Goal: Information Seeking & Learning: Learn about a topic

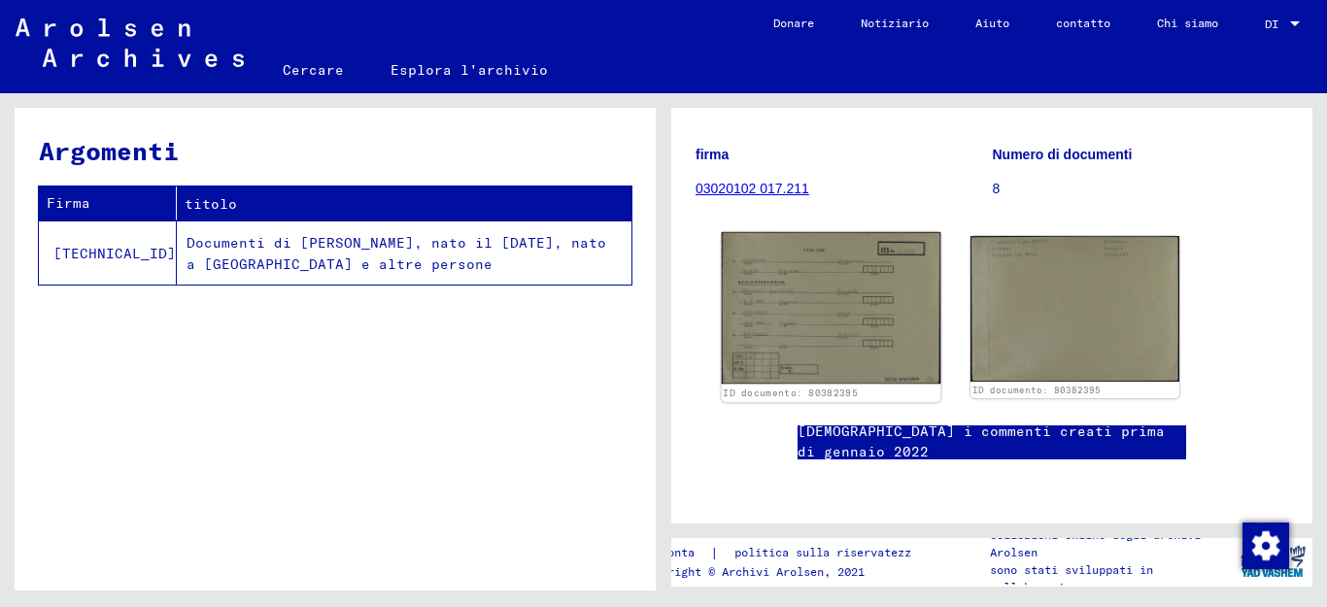
scroll to position [194, 0]
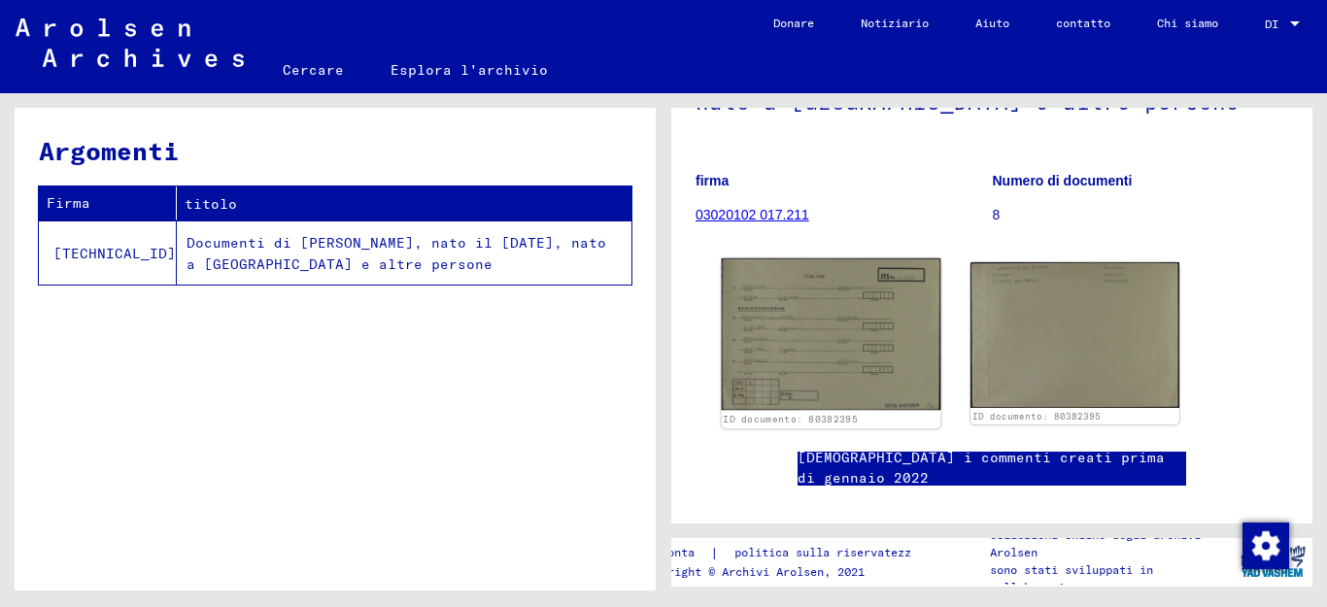
click at [802, 337] on img at bounding box center [832, 334] width 220 height 153
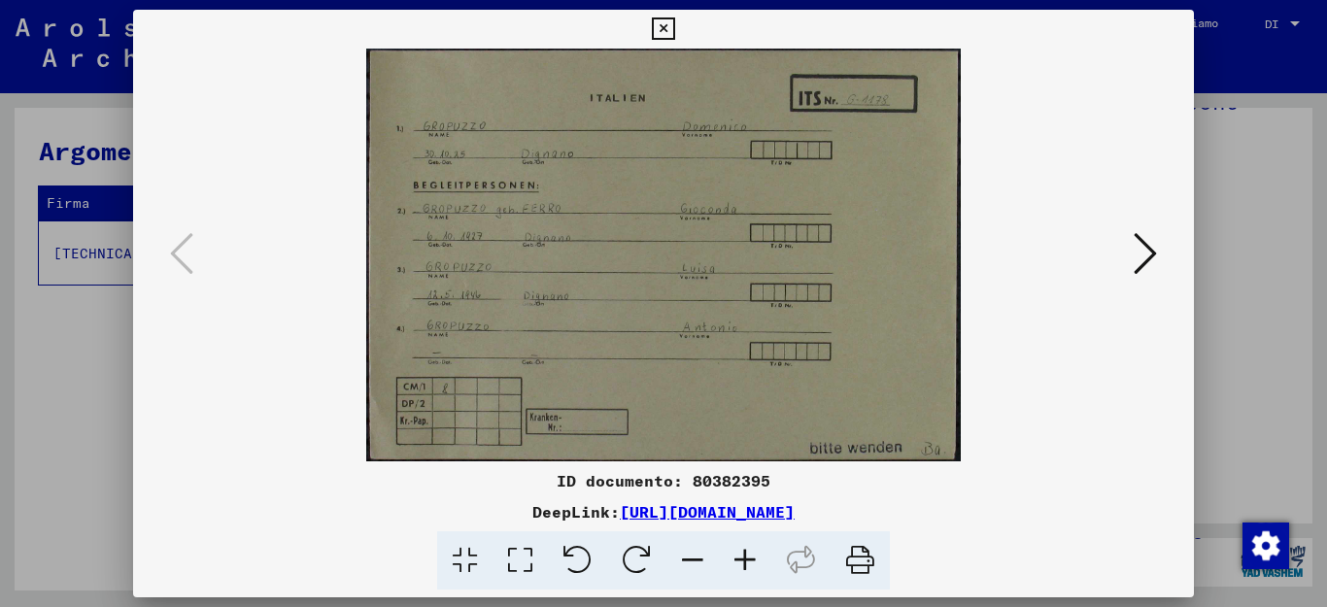
click at [1138, 247] on icon at bounding box center [1145, 253] width 23 height 47
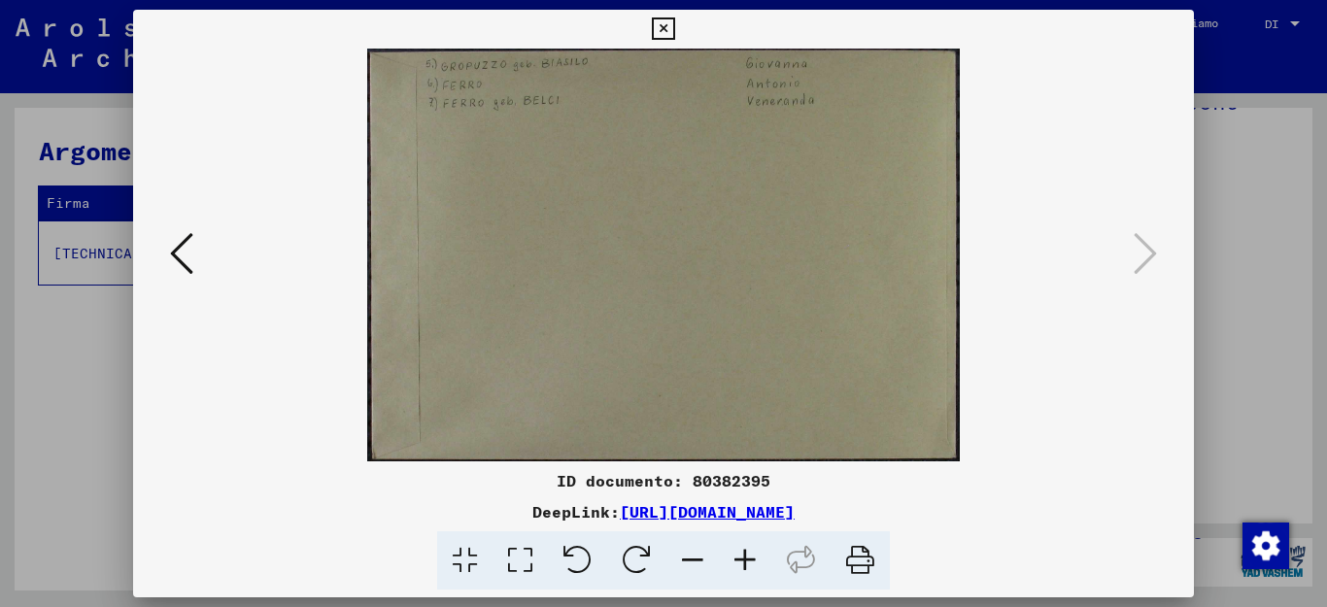
click at [674, 22] on icon at bounding box center [663, 28] width 22 height 23
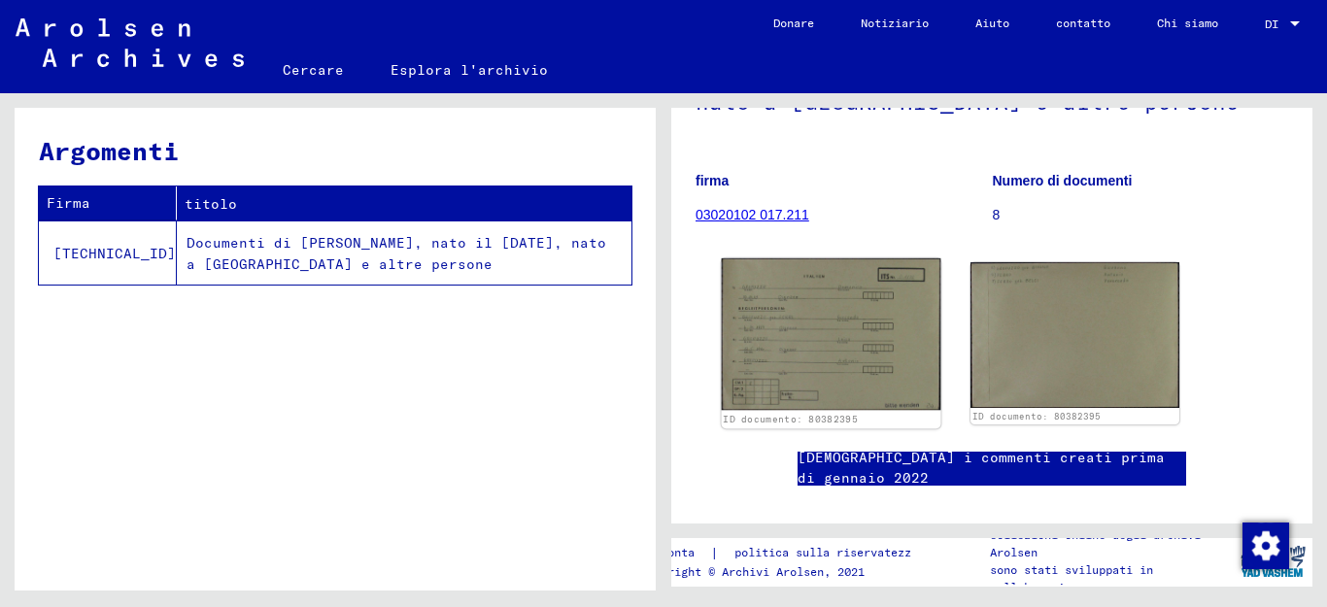
click at [874, 344] on img at bounding box center [832, 334] width 220 height 153
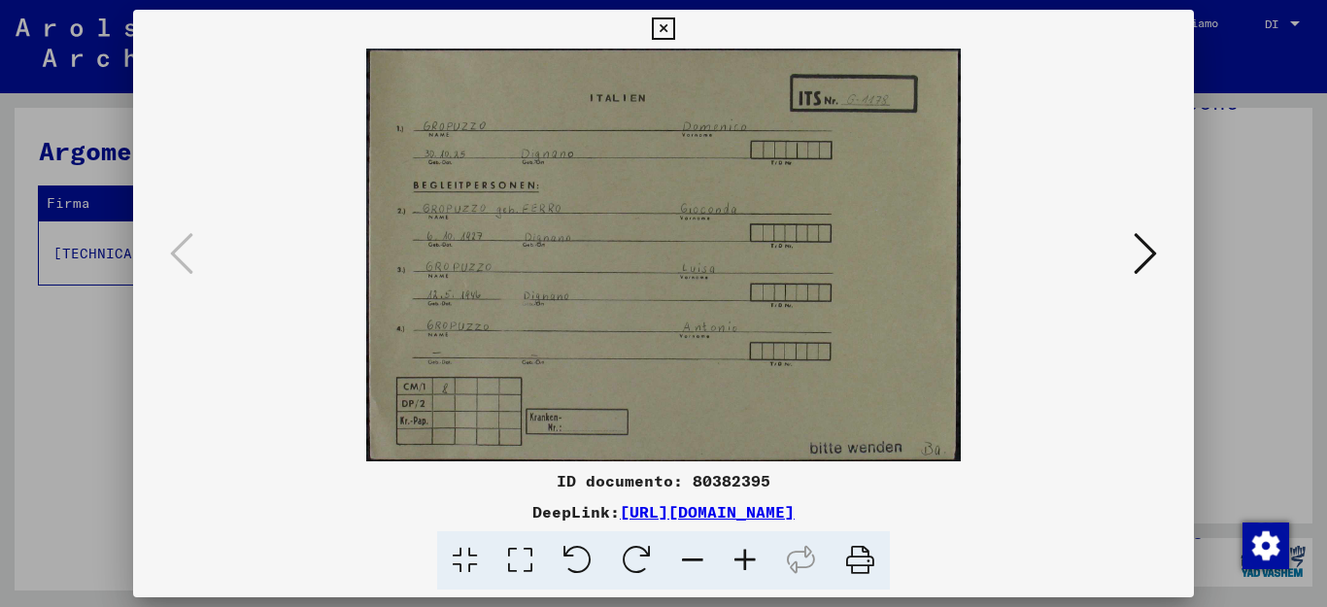
click at [1139, 245] on icon at bounding box center [1145, 253] width 23 height 47
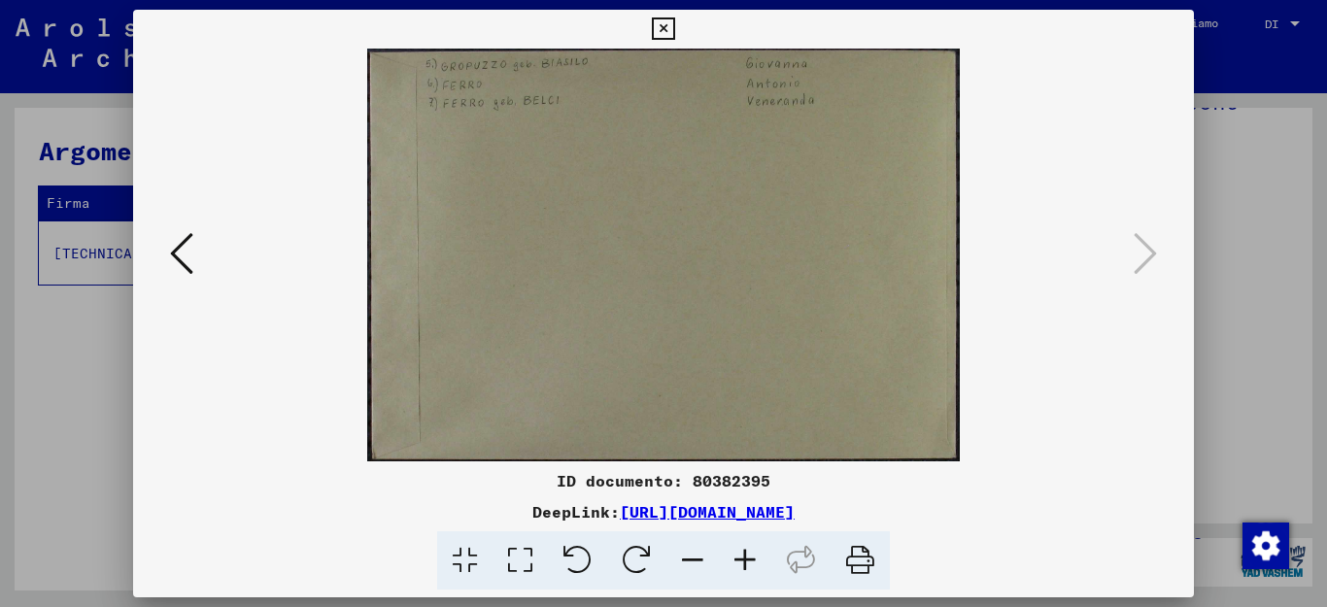
click at [177, 246] on icon at bounding box center [181, 253] width 23 height 47
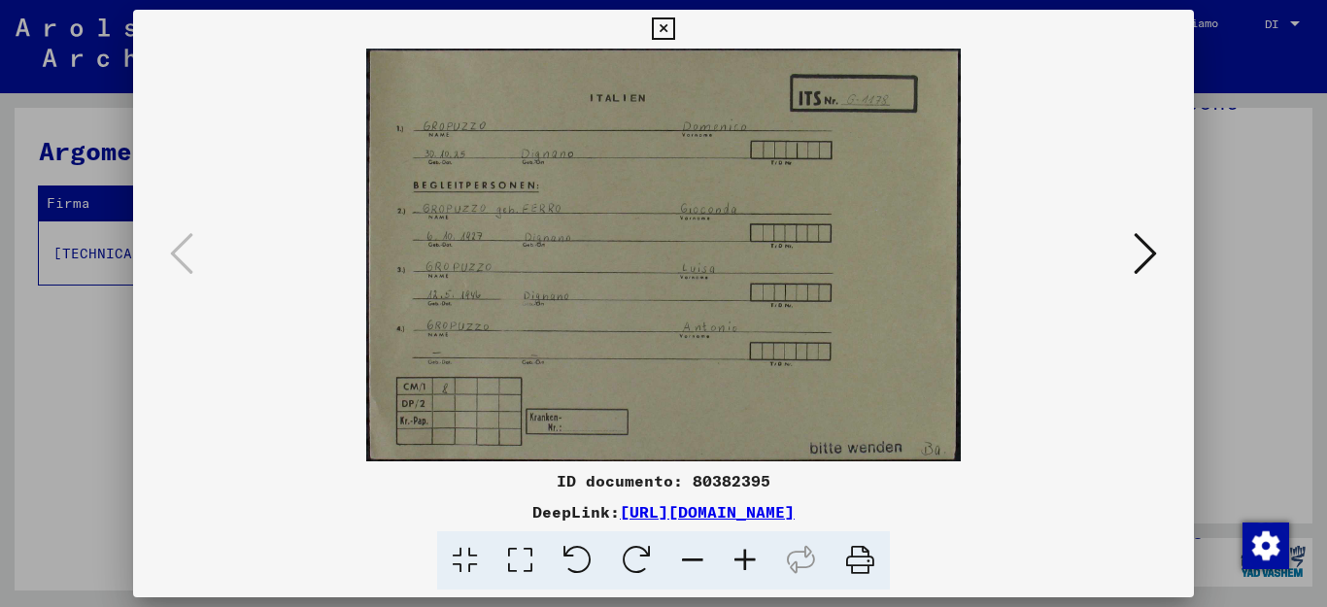
click at [674, 30] on icon at bounding box center [663, 28] width 22 height 23
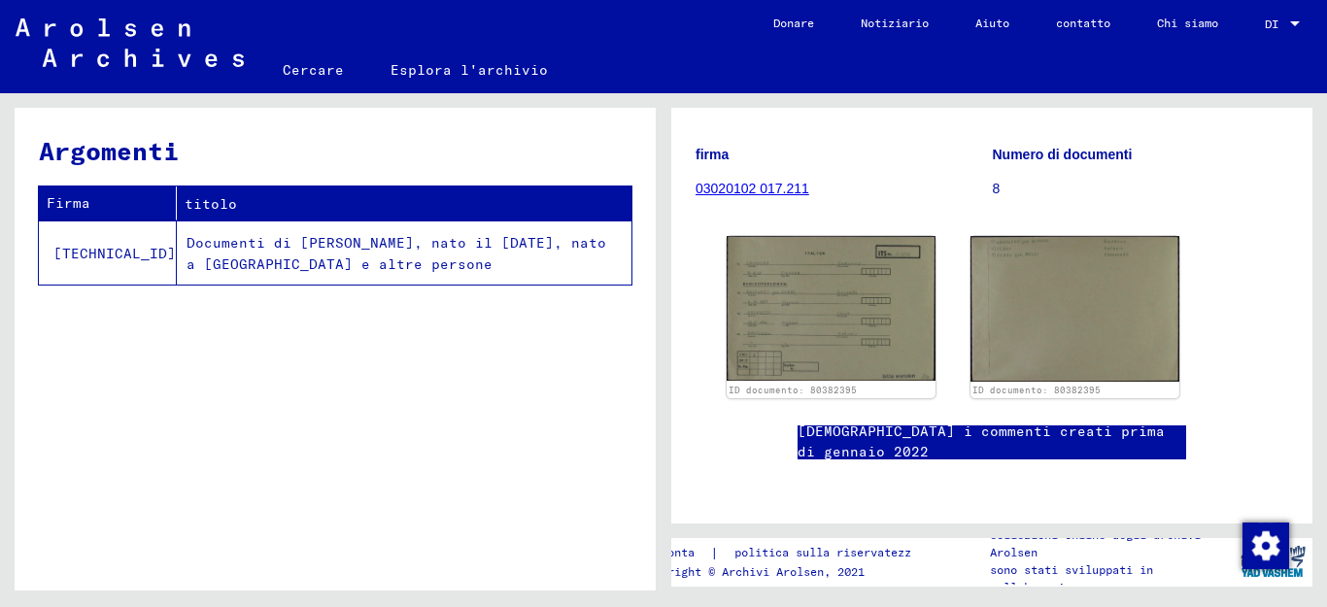
scroll to position [270, 0]
click at [786, 181] on font "03020102 017.211" at bounding box center [753, 189] width 114 height 16
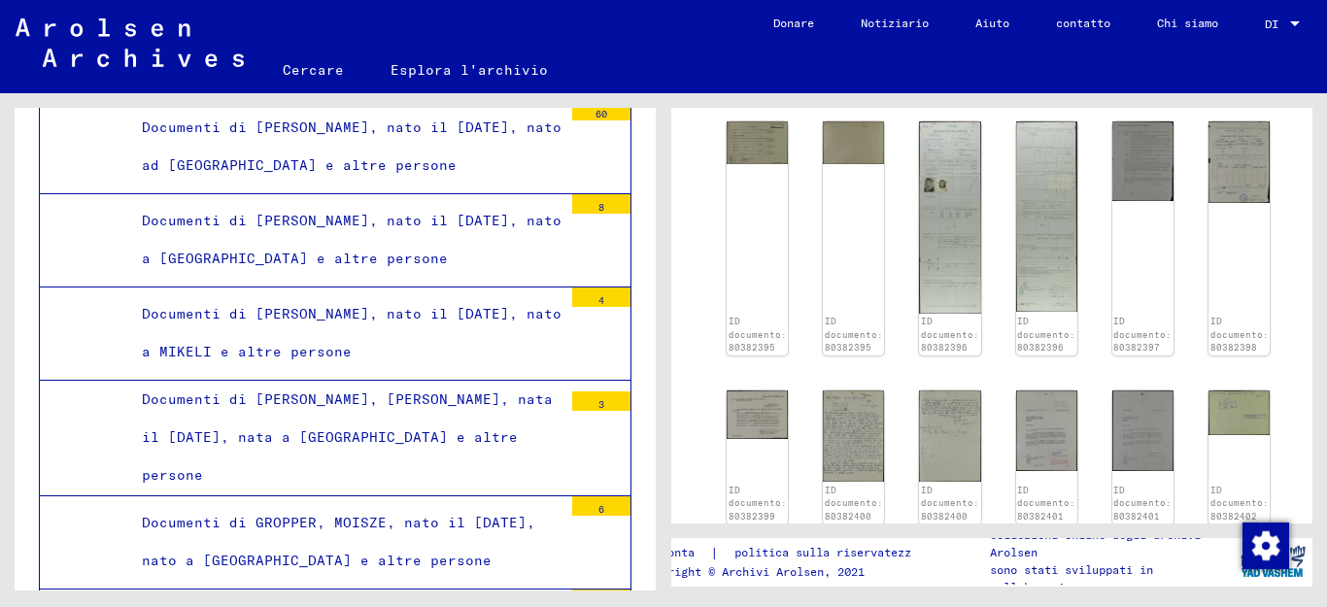
scroll to position [291, 0]
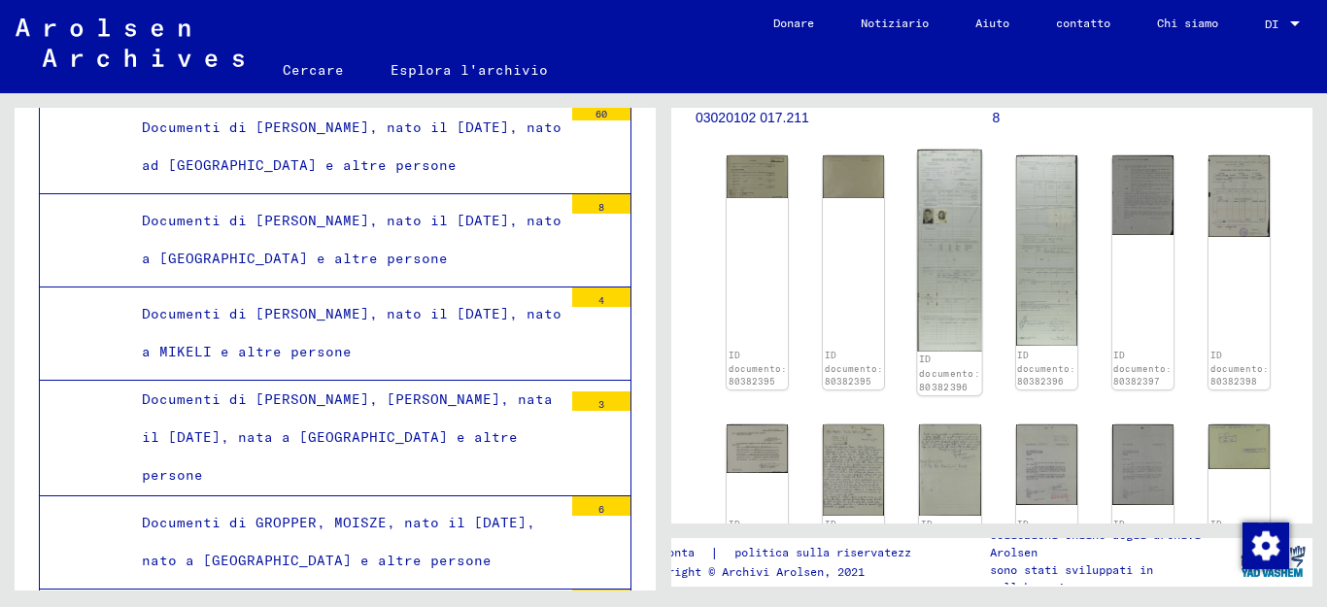
click at [936, 244] on img at bounding box center [950, 250] width 64 height 201
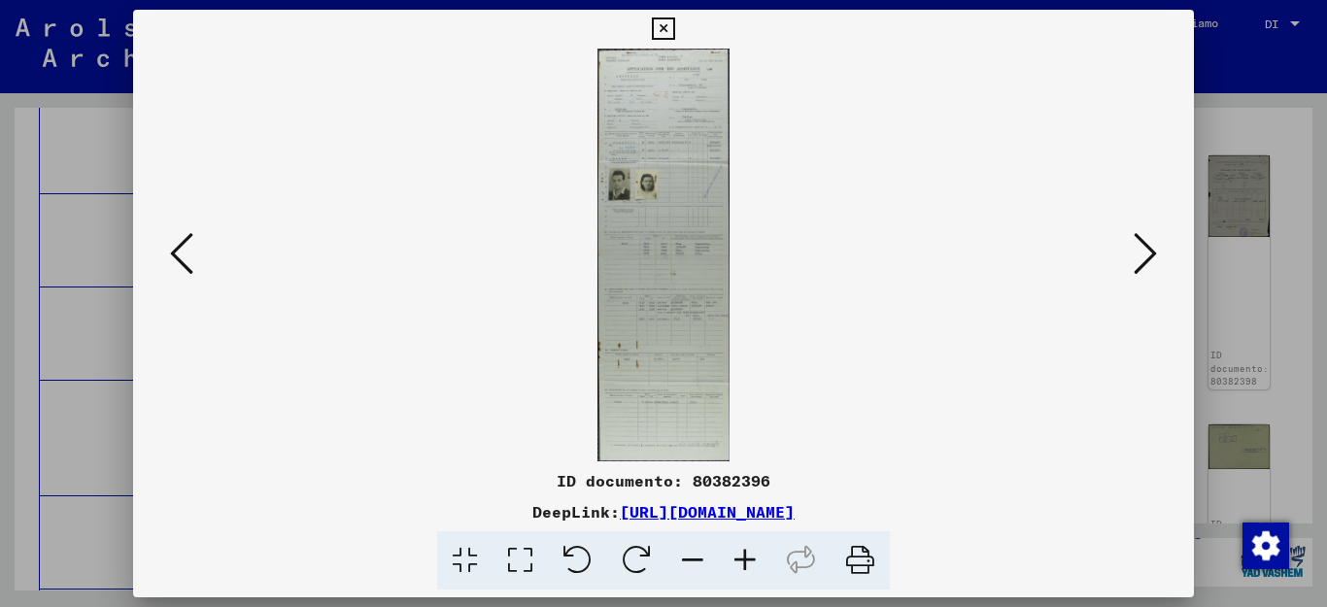
click at [674, 31] on icon at bounding box center [663, 28] width 22 height 23
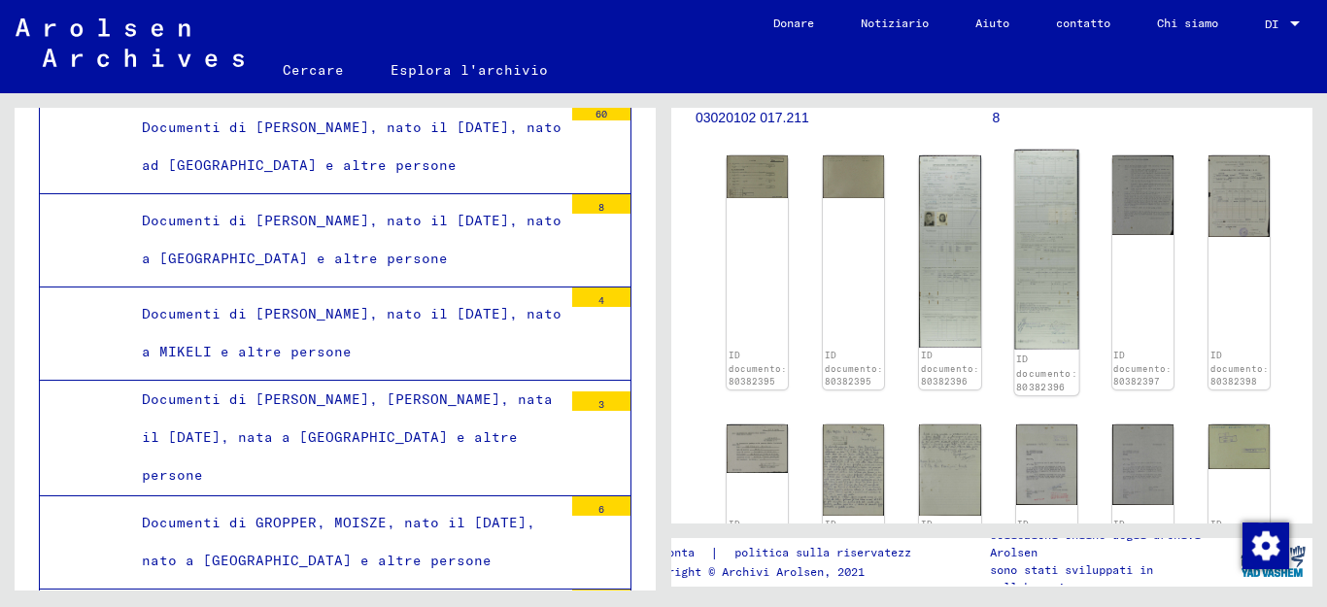
click at [1043, 272] on img at bounding box center [1046, 250] width 64 height 200
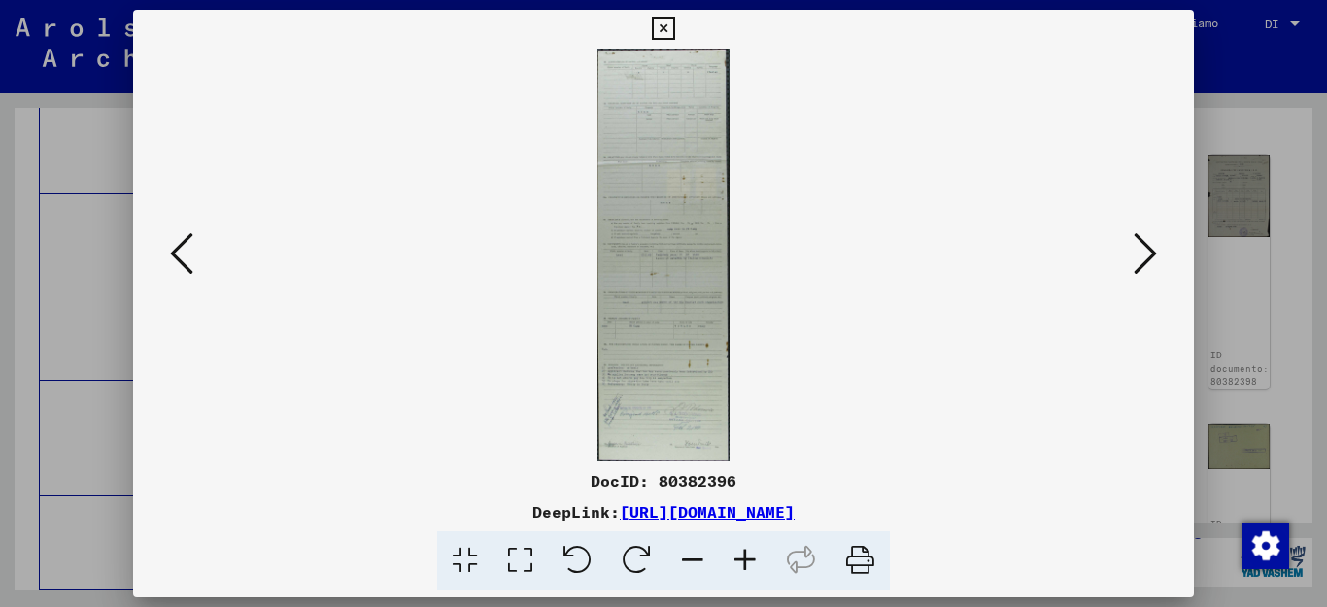
click at [1044, 271] on div "DocID: 80382396 DeepLink: [URL][DOMAIN_NAME]" at bounding box center [664, 304] width 1062 height 589
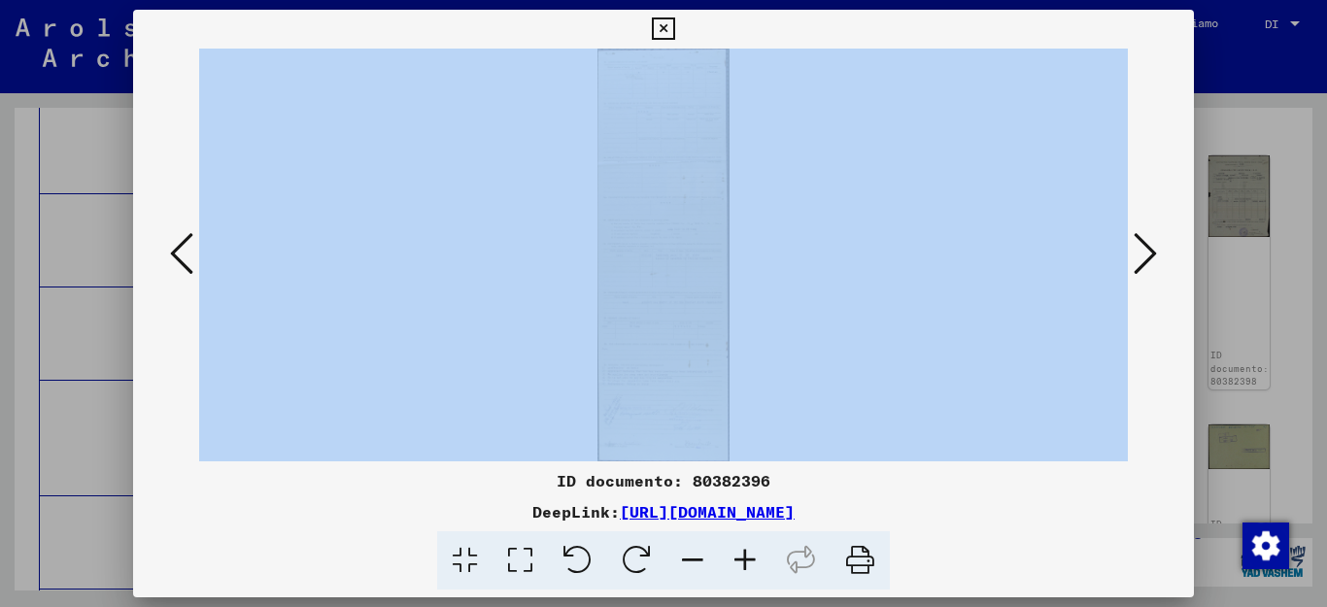
click at [674, 29] on icon at bounding box center [663, 28] width 22 height 23
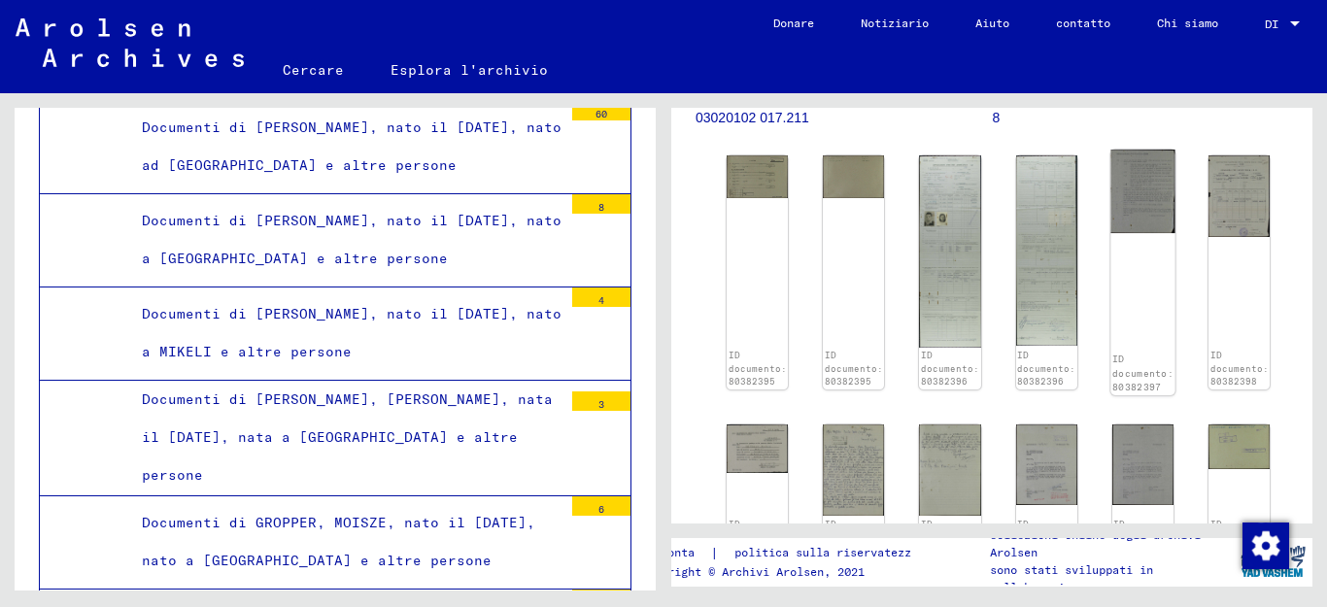
click at [1130, 223] on img at bounding box center [1142, 192] width 64 height 84
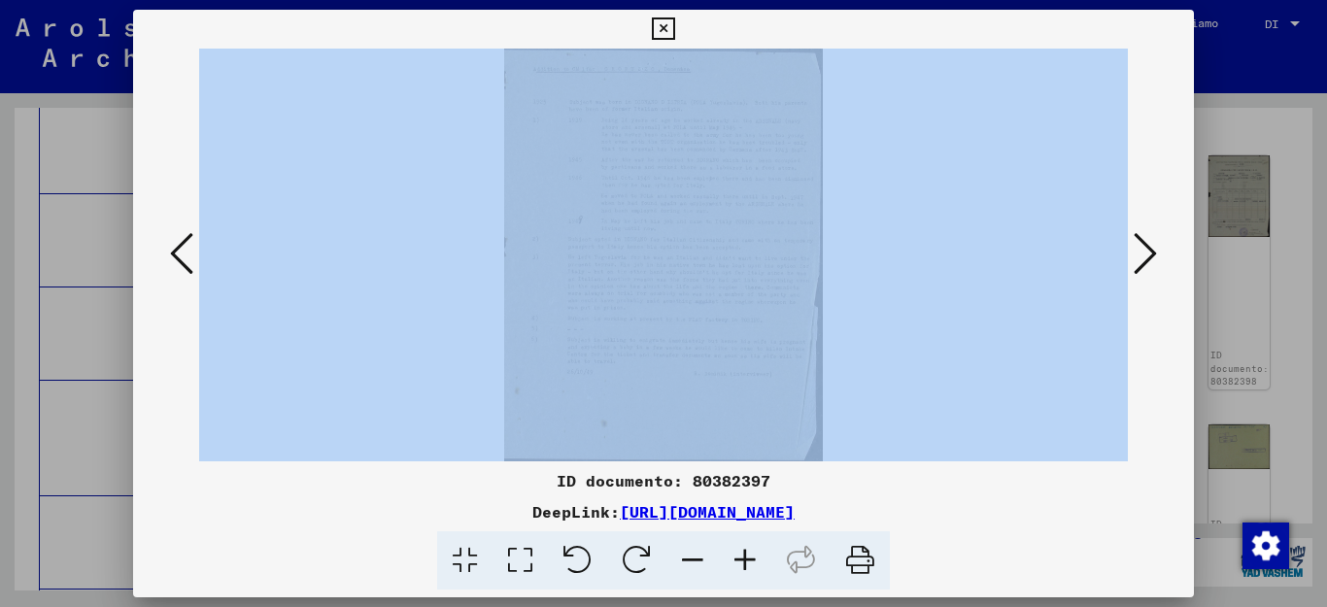
click at [674, 28] on icon at bounding box center [663, 28] width 22 height 23
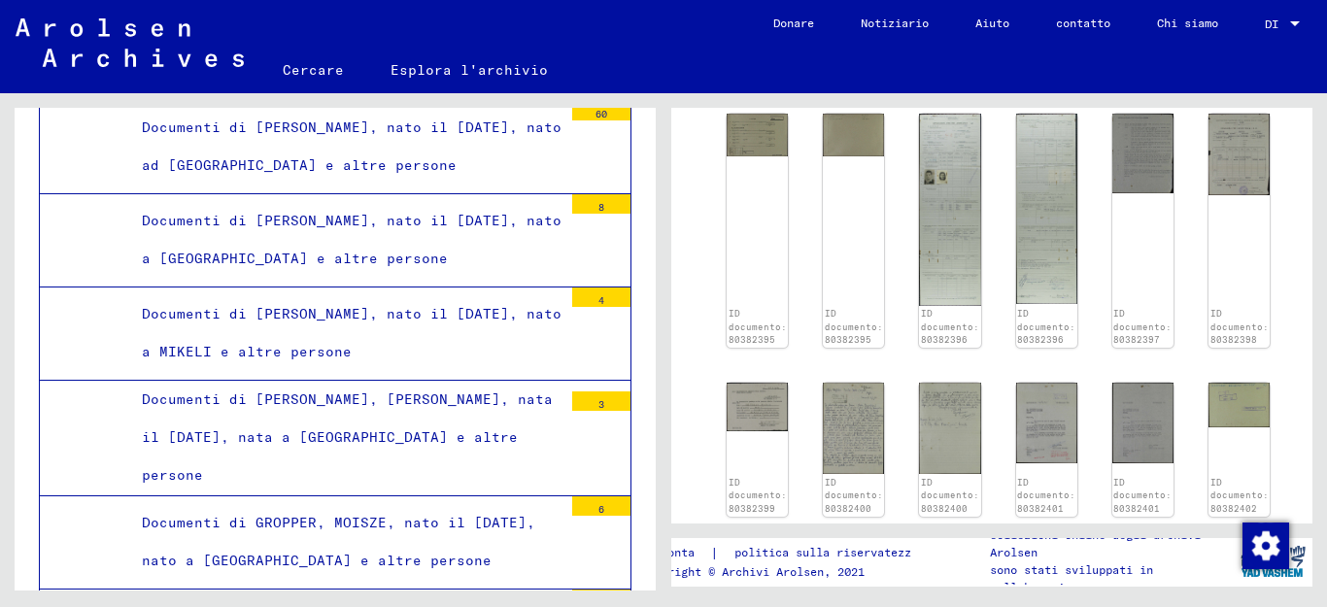
scroll to position [329, 0]
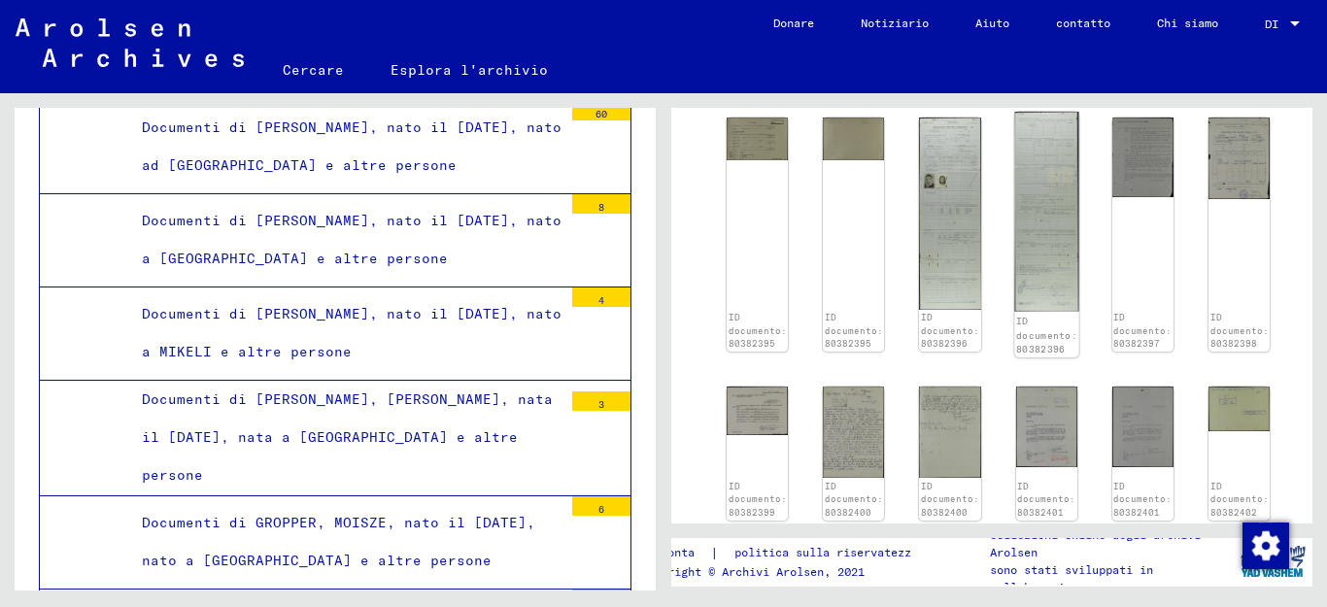
click at [1036, 199] on img at bounding box center [1046, 212] width 64 height 200
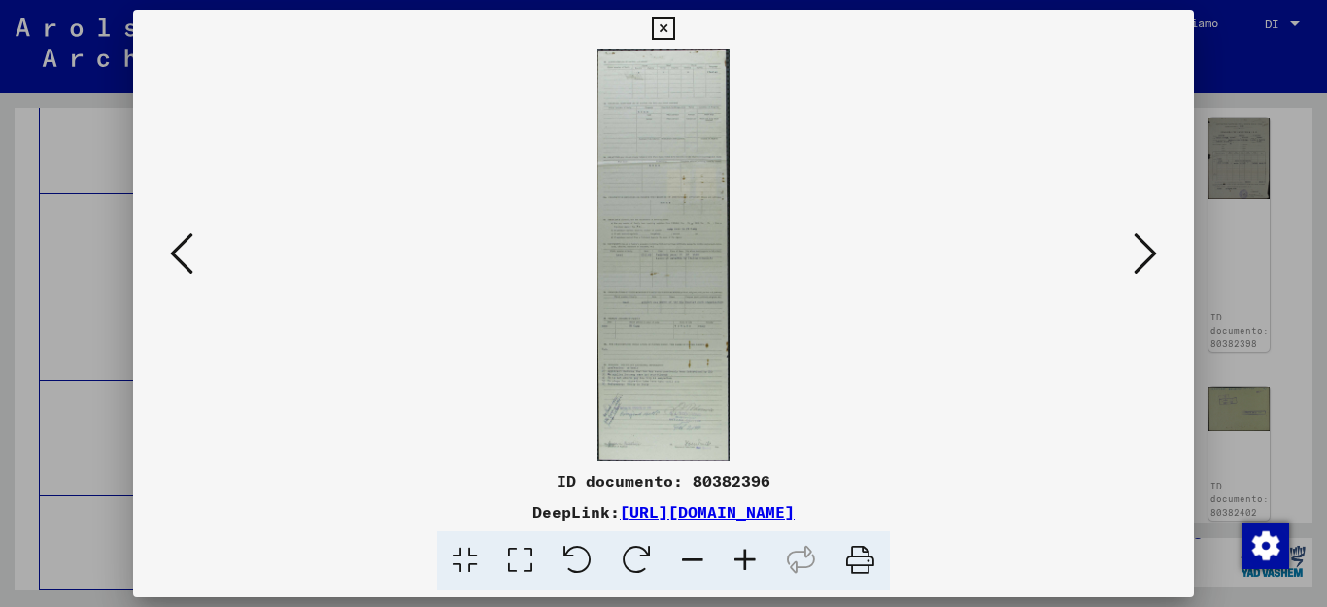
drag, startPoint x: 659, startPoint y: 192, endPoint x: 681, endPoint y: 146, distance: 51.7
click at [681, 146] on img at bounding box center [664, 255] width 930 height 413
click at [1138, 258] on icon at bounding box center [1145, 253] width 23 height 47
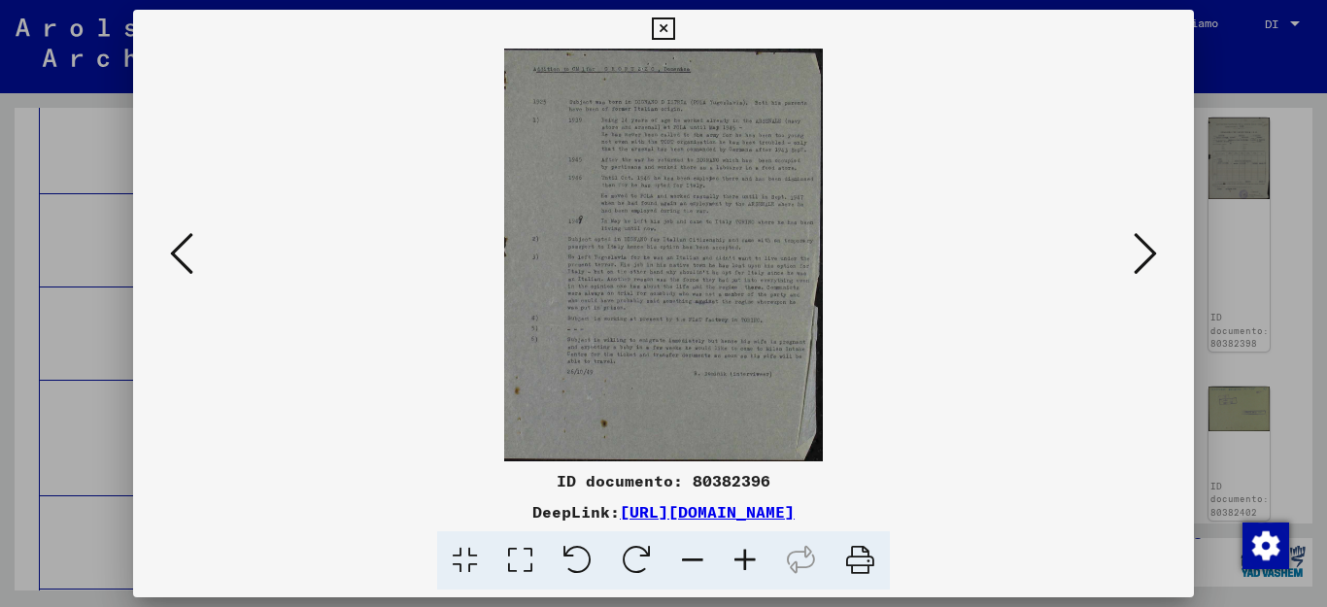
click at [1147, 245] on icon at bounding box center [1145, 253] width 23 height 47
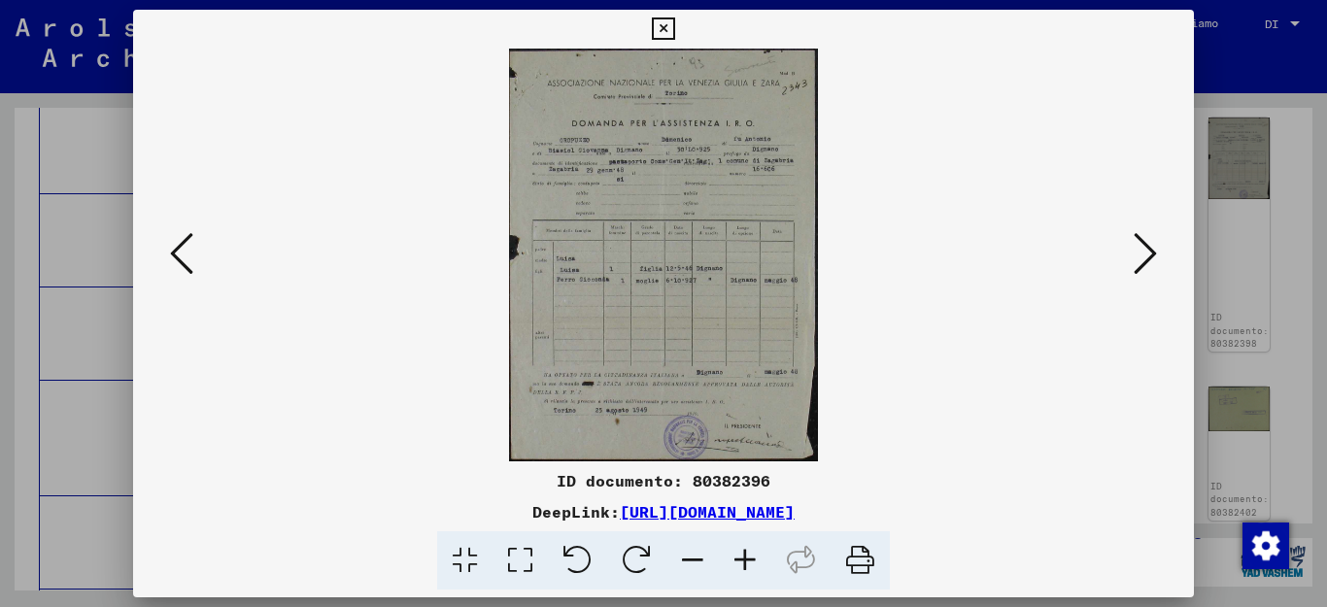
click at [1140, 245] on icon at bounding box center [1145, 253] width 23 height 47
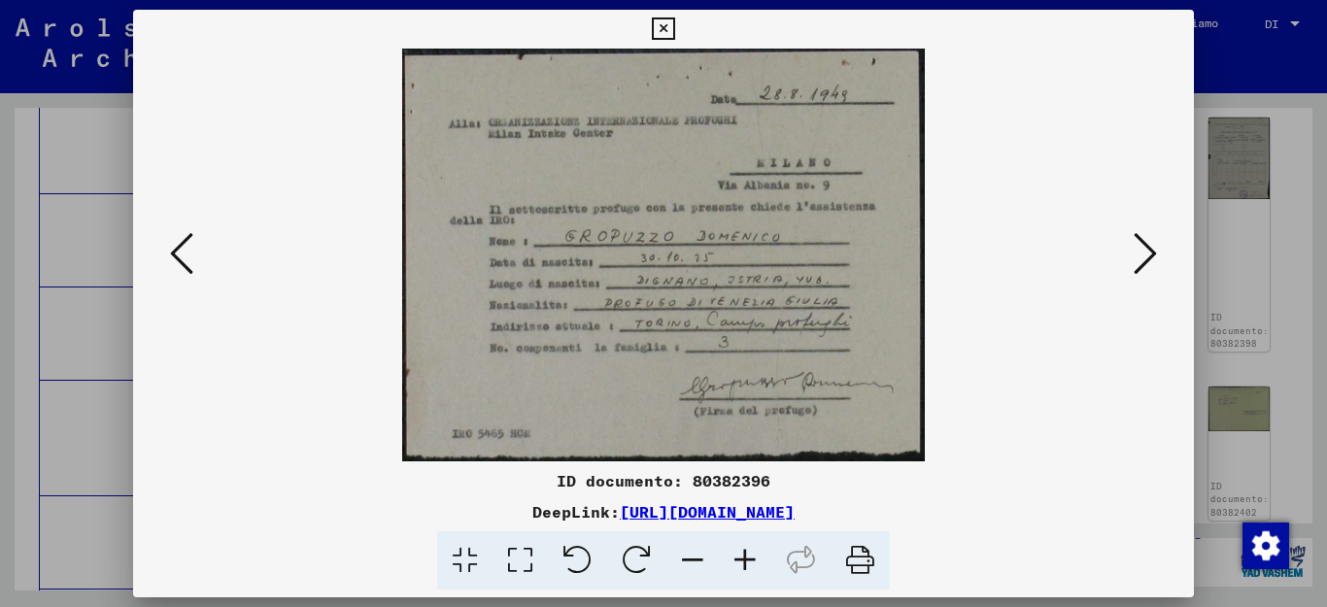
click at [1143, 255] on icon at bounding box center [1145, 253] width 23 height 47
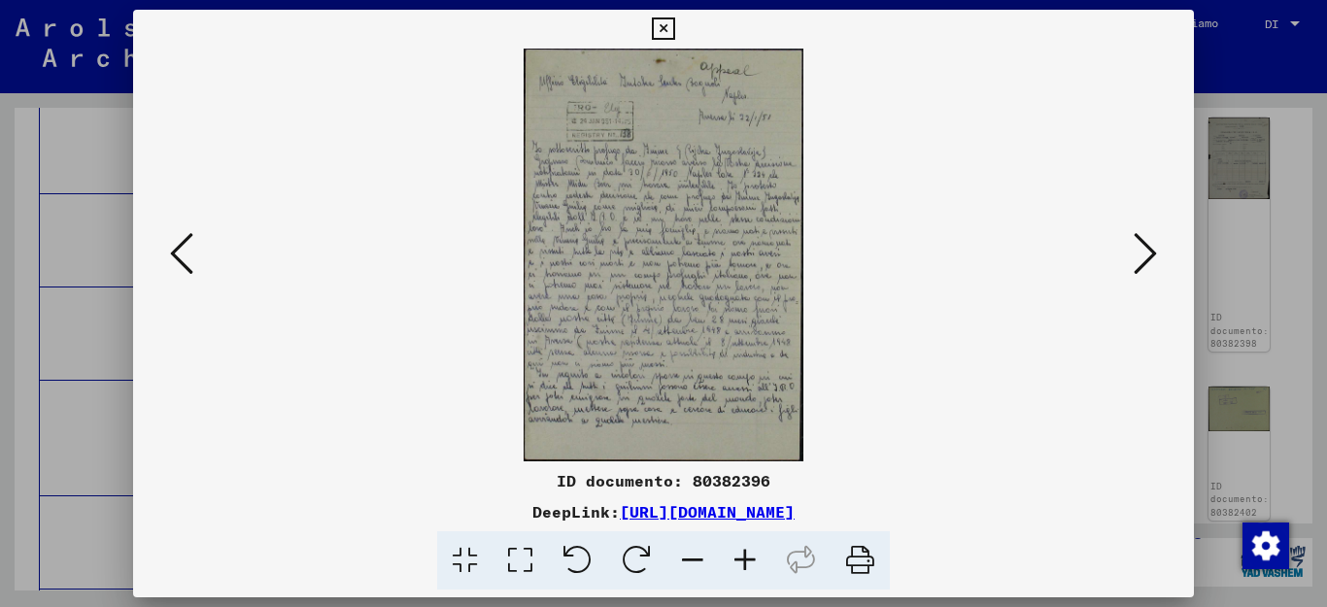
click at [1144, 249] on icon at bounding box center [1145, 253] width 23 height 47
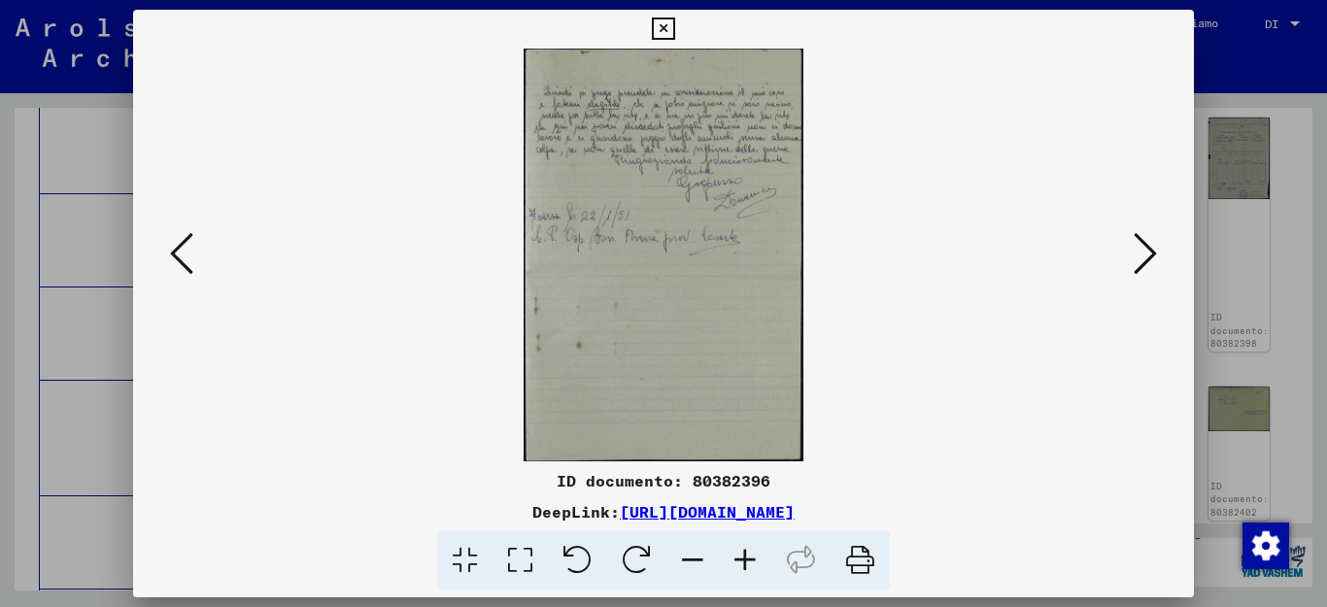
click at [1144, 255] on icon at bounding box center [1145, 253] width 23 height 47
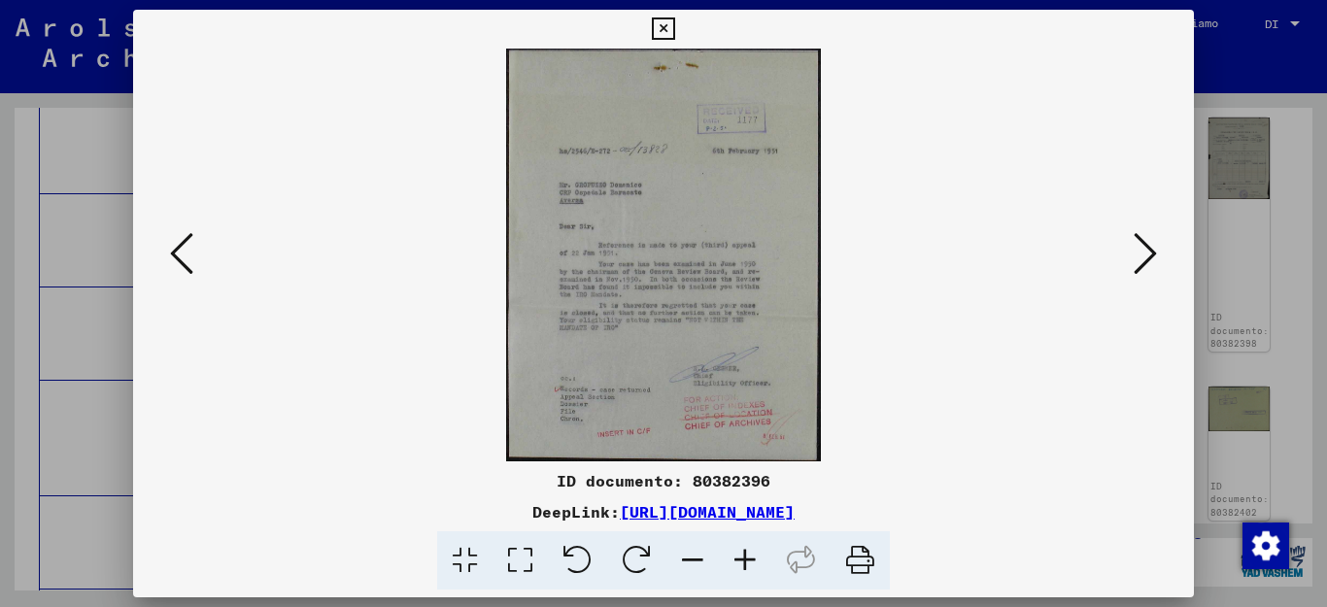
click at [1146, 248] on icon at bounding box center [1145, 253] width 23 height 47
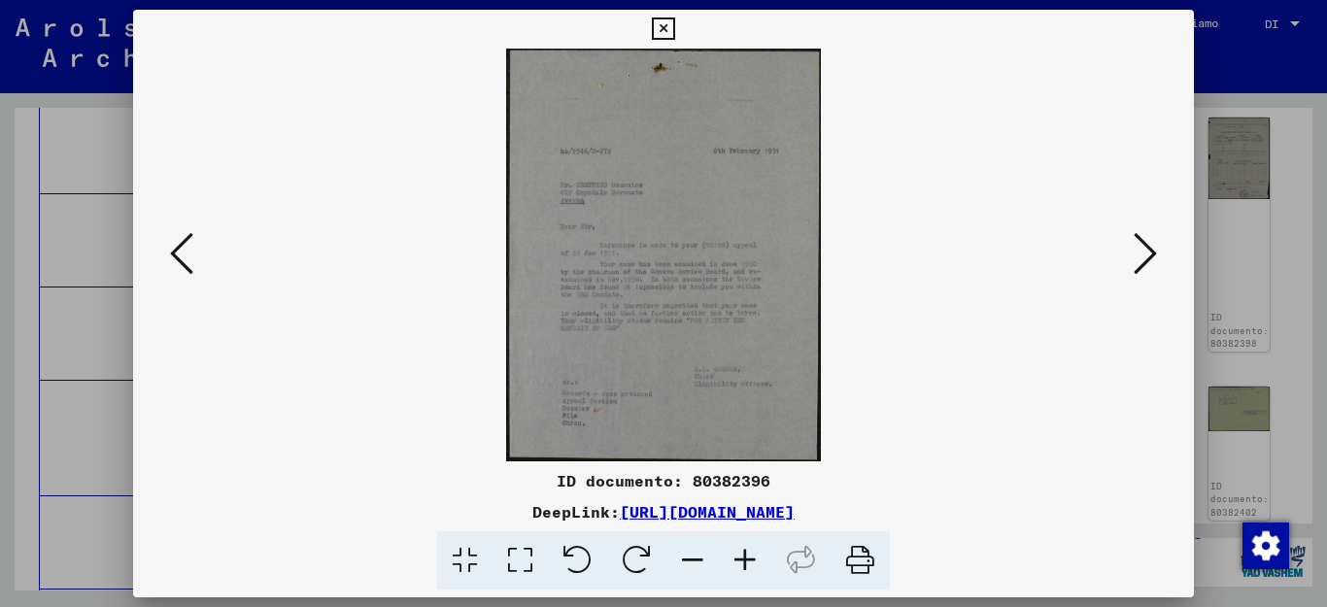
click at [1147, 248] on icon at bounding box center [1145, 253] width 23 height 47
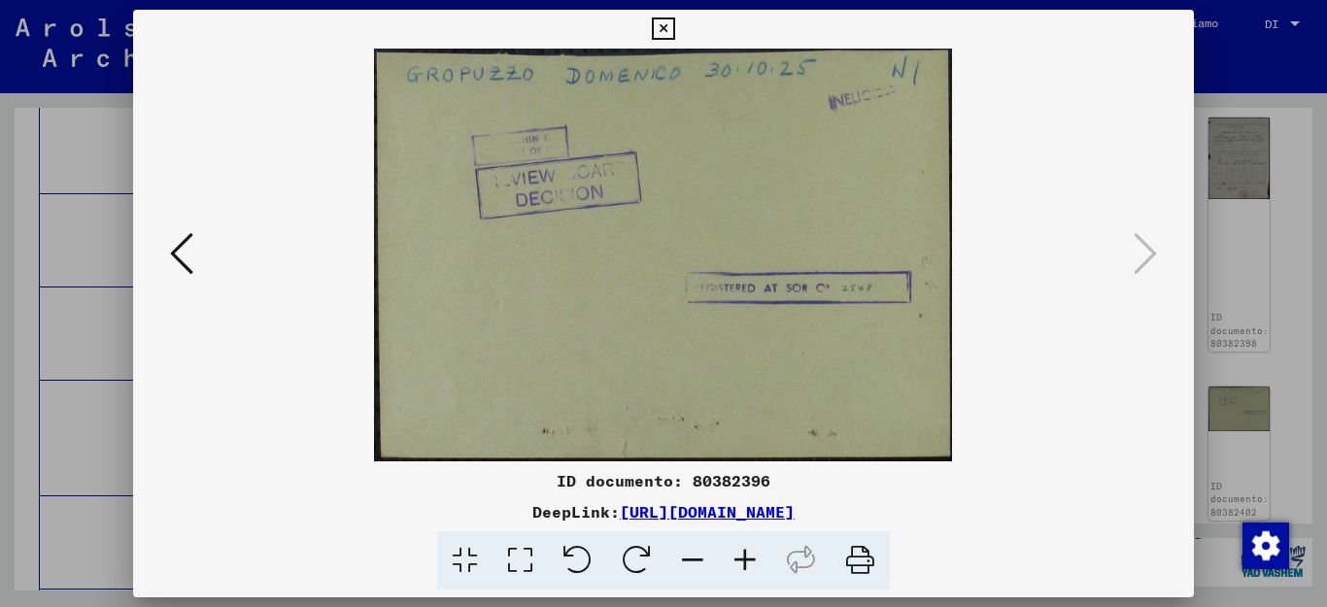
click at [1147, 248] on icon at bounding box center [1145, 253] width 23 height 47
click at [190, 263] on icon at bounding box center [181, 253] width 23 height 47
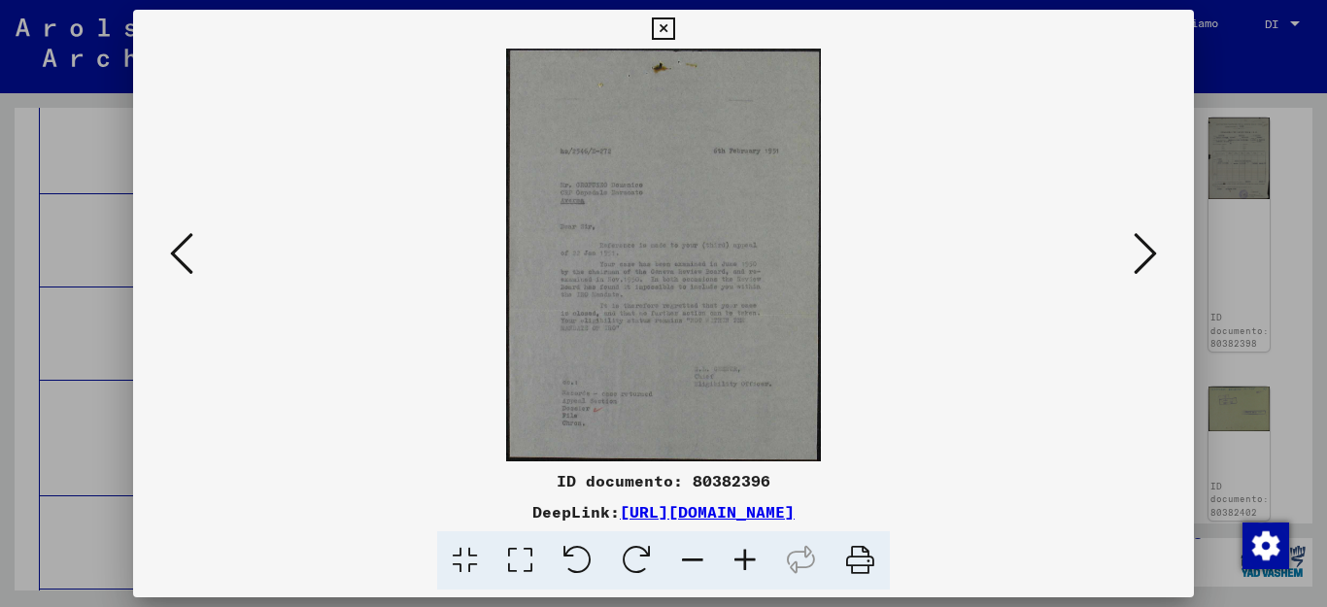
click at [178, 252] on icon at bounding box center [181, 253] width 23 height 47
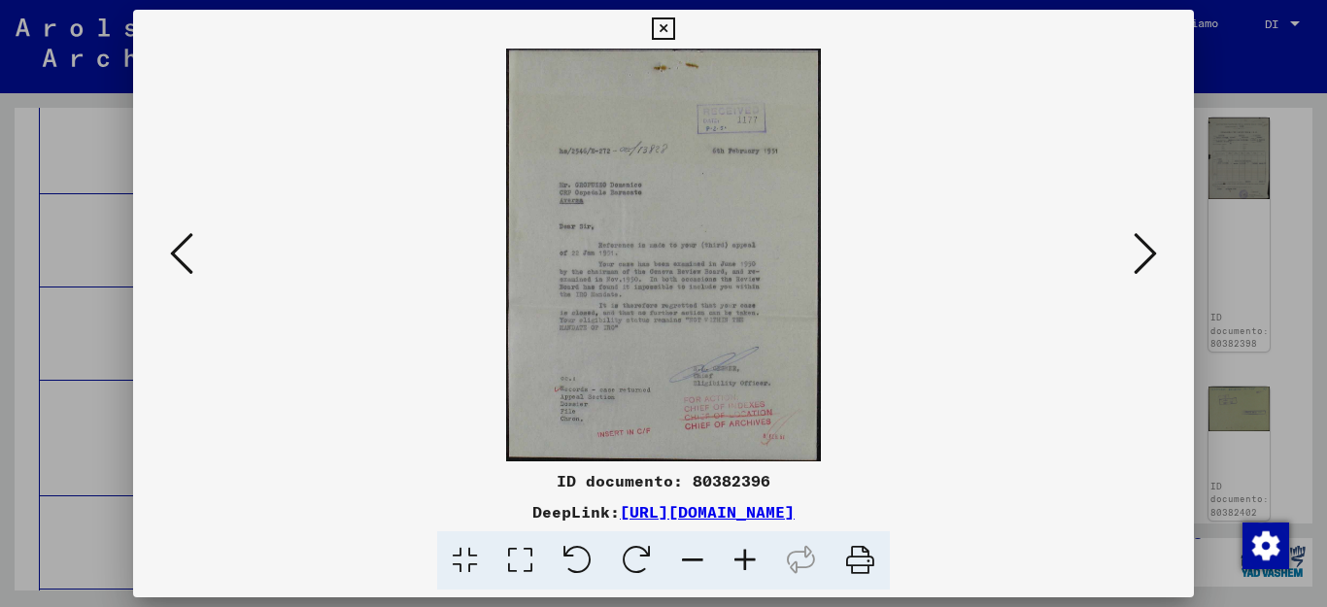
click at [178, 252] on icon at bounding box center [181, 253] width 23 height 47
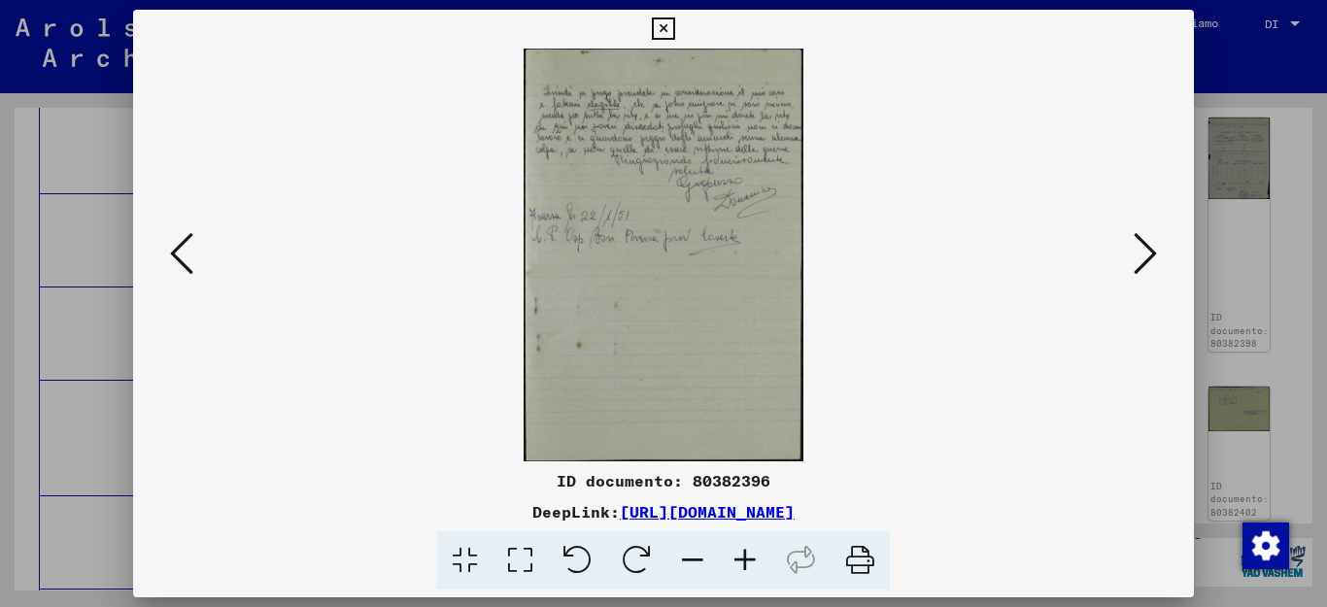
click at [1143, 260] on icon at bounding box center [1145, 253] width 23 height 47
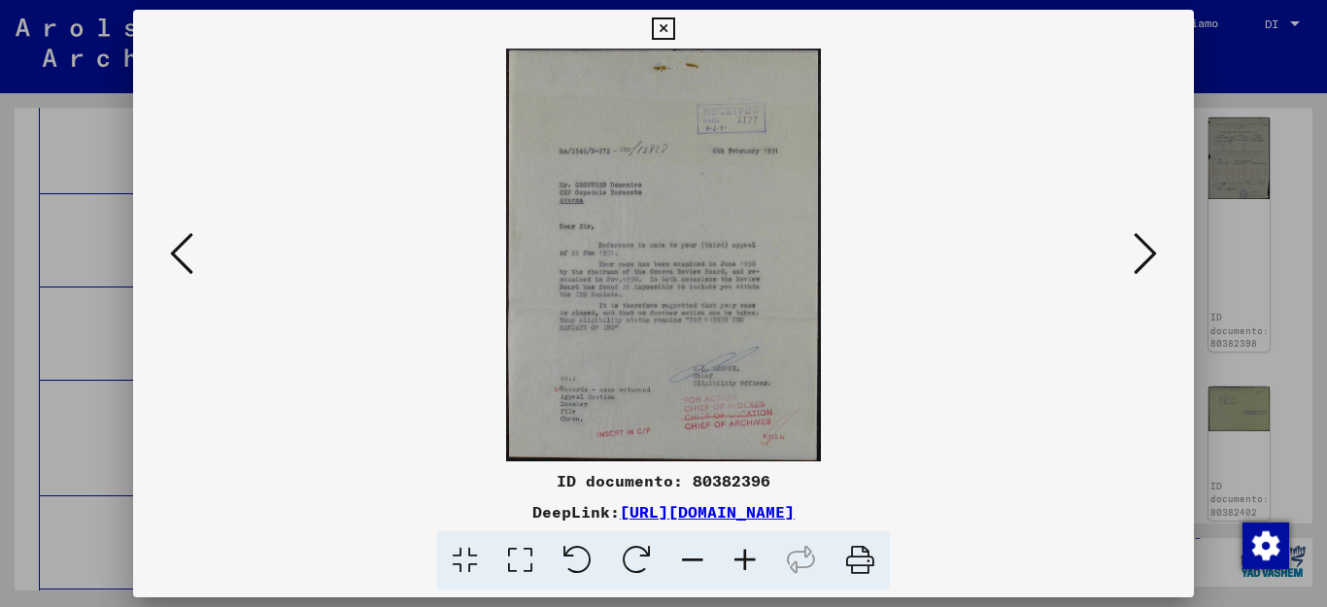
click at [1141, 249] on icon at bounding box center [1145, 253] width 23 height 47
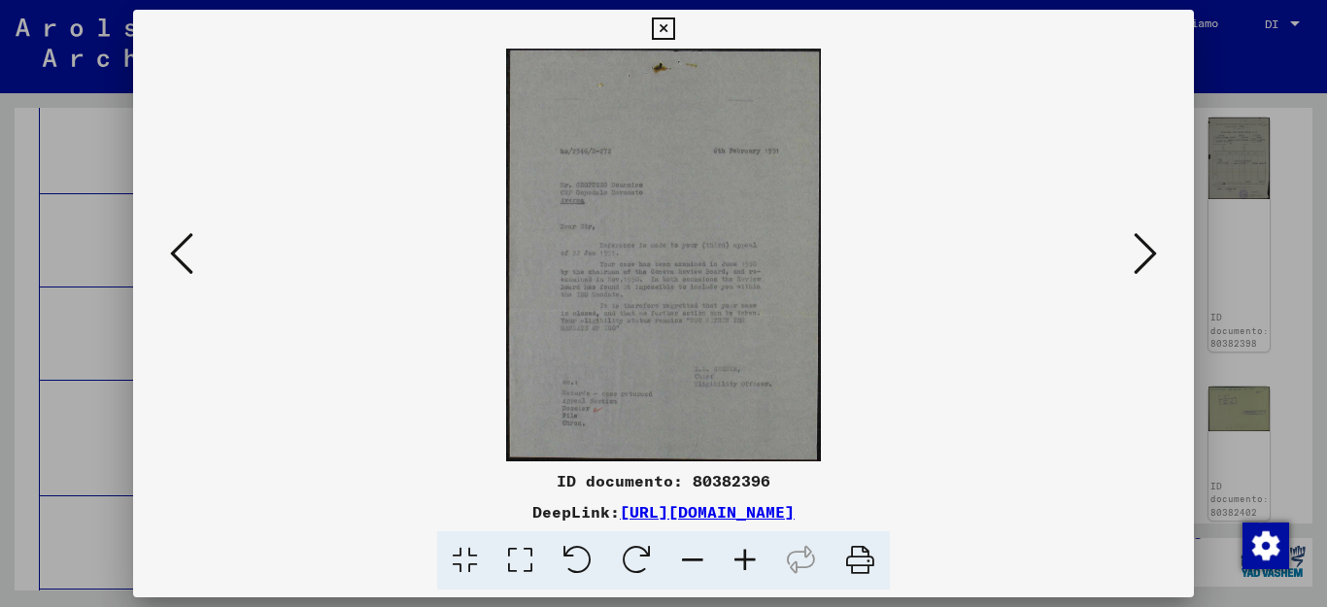
click at [1140, 251] on icon at bounding box center [1145, 253] width 23 height 47
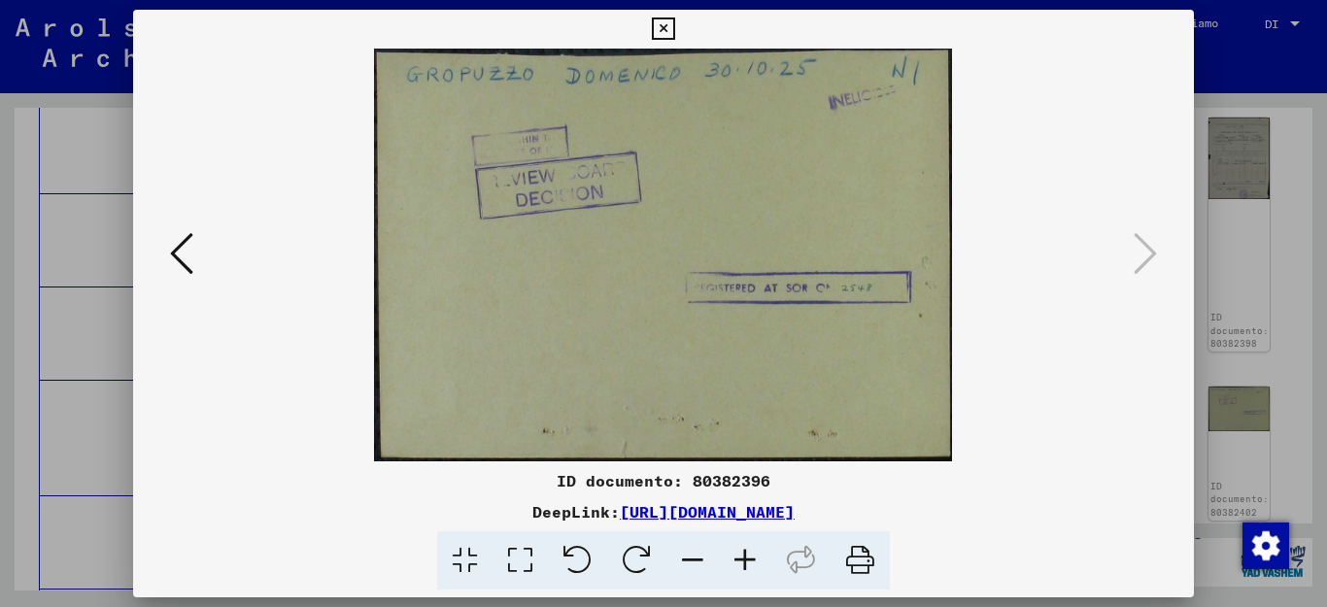
click at [1140, 251] on icon at bounding box center [1145, 253] width 23 height 47
click at [1148, 248] on icon at bounding box center [1145, 253] width 23 height 47
click at [186, 261] on icon at bounding box center [181, 253] width 23 height 47
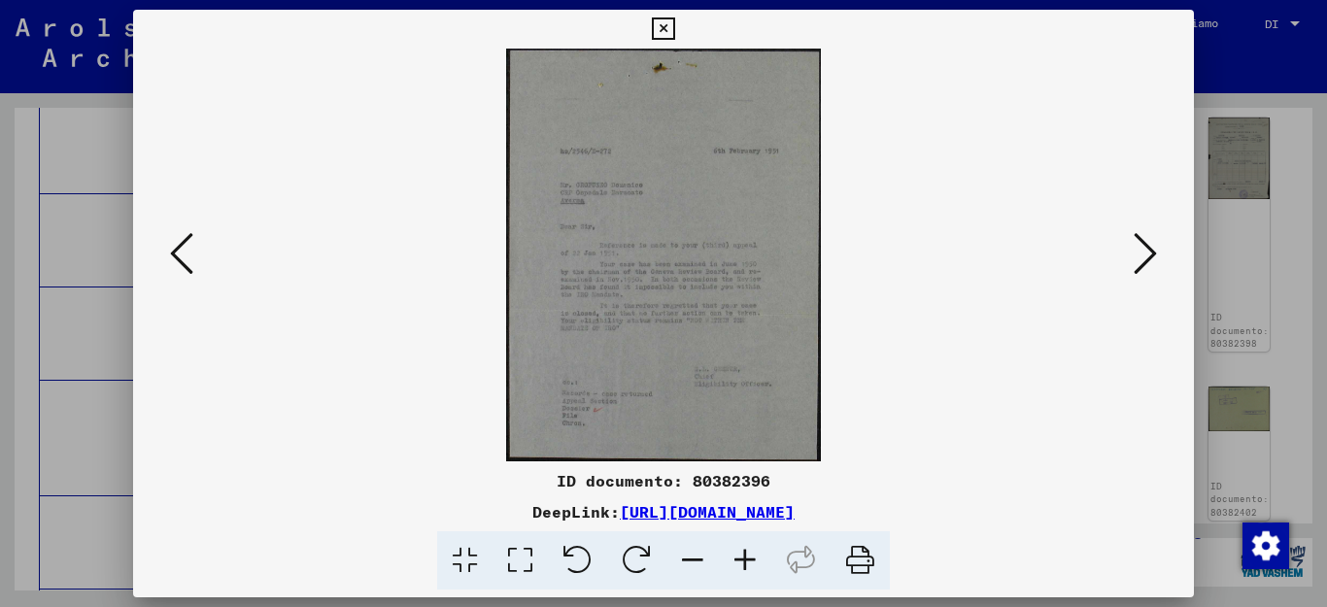
click at [186, 261] on icon at bounding box center [181, 253] width 23 height 47
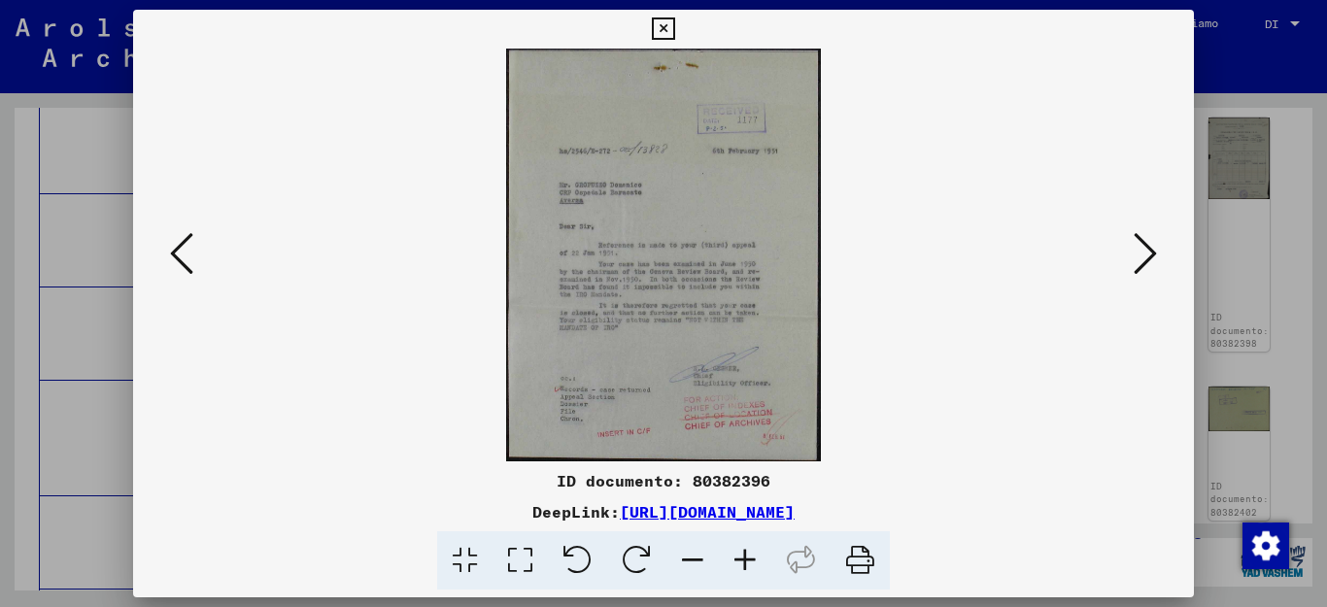
click at [186, 261] on icon at bounding box center [181, 253] width 23 height 47
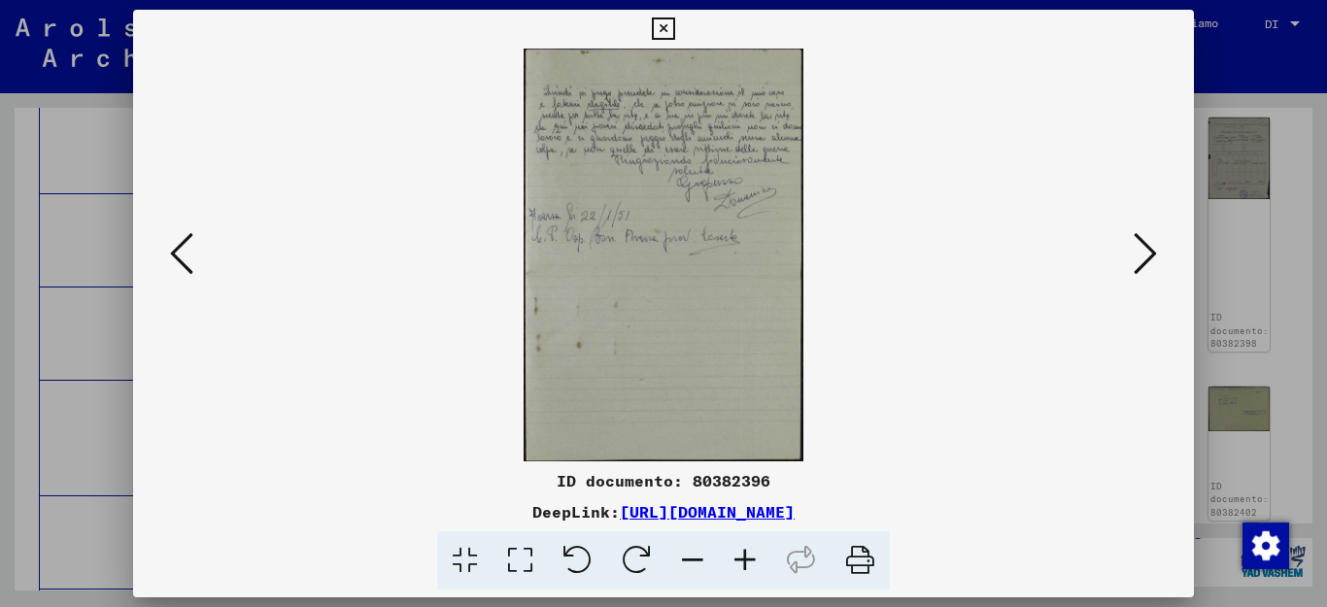
click at [186, 254] on icon at bounding box center [181, 253] width 23 height 47
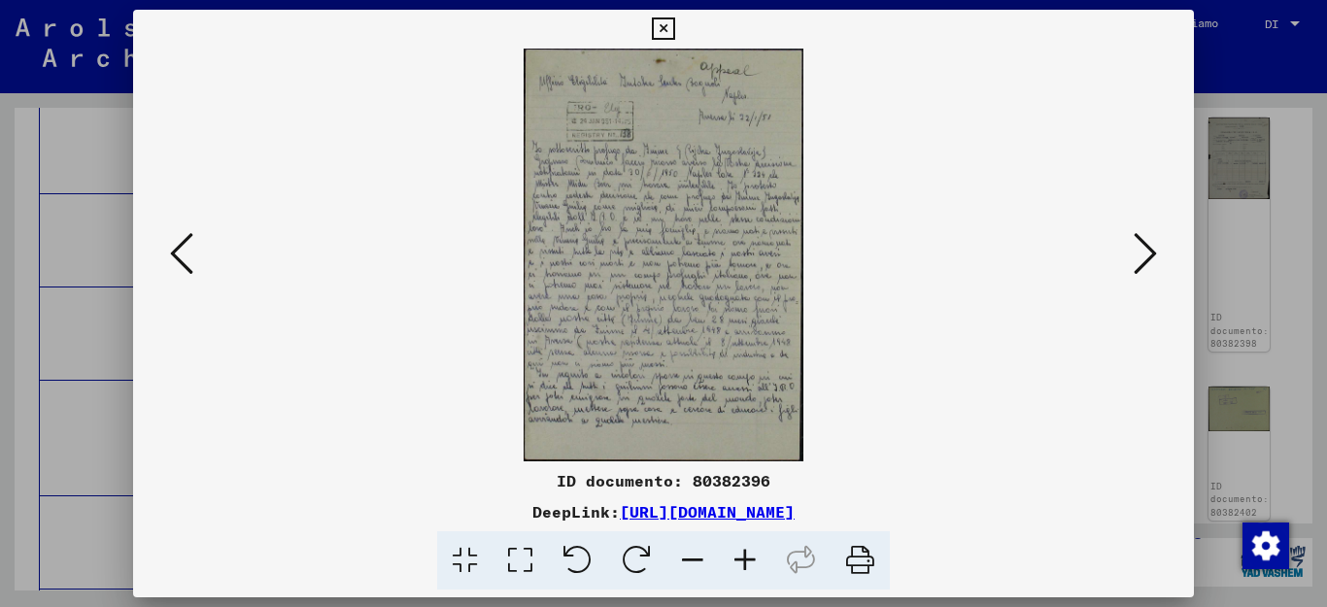
click at [186, 254] on icon at bounding box center [181, 253] width 23 height 47
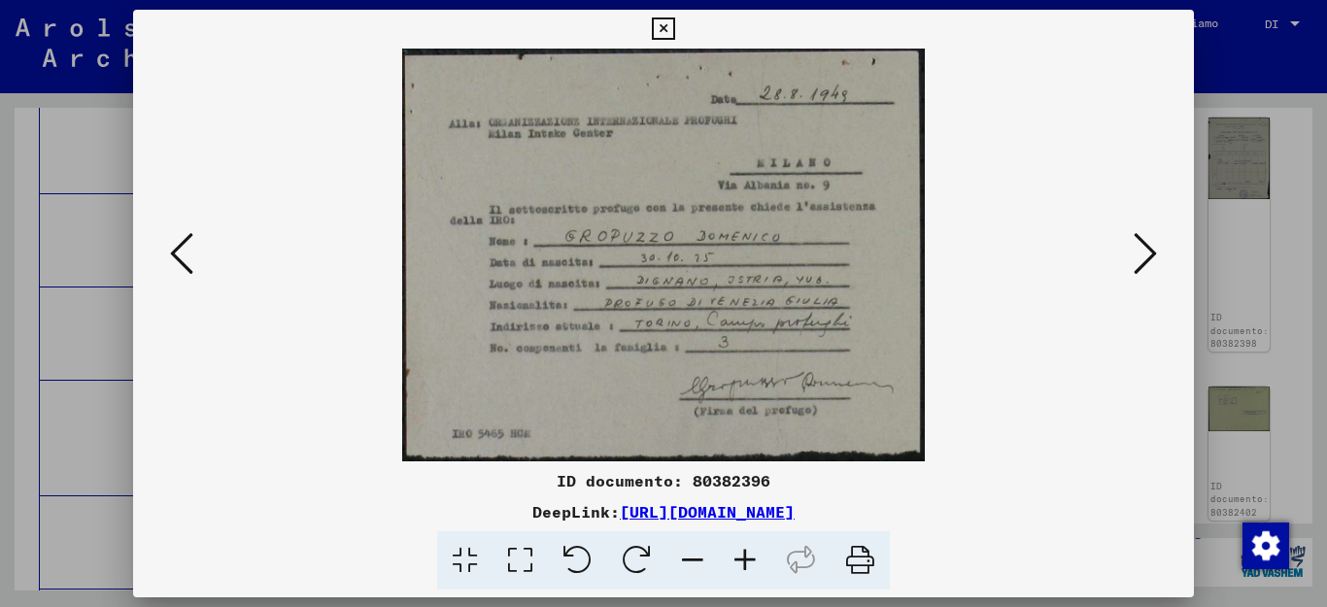
click at [191, 255] on icon at bounding box center [181, 253] width 23 height 47
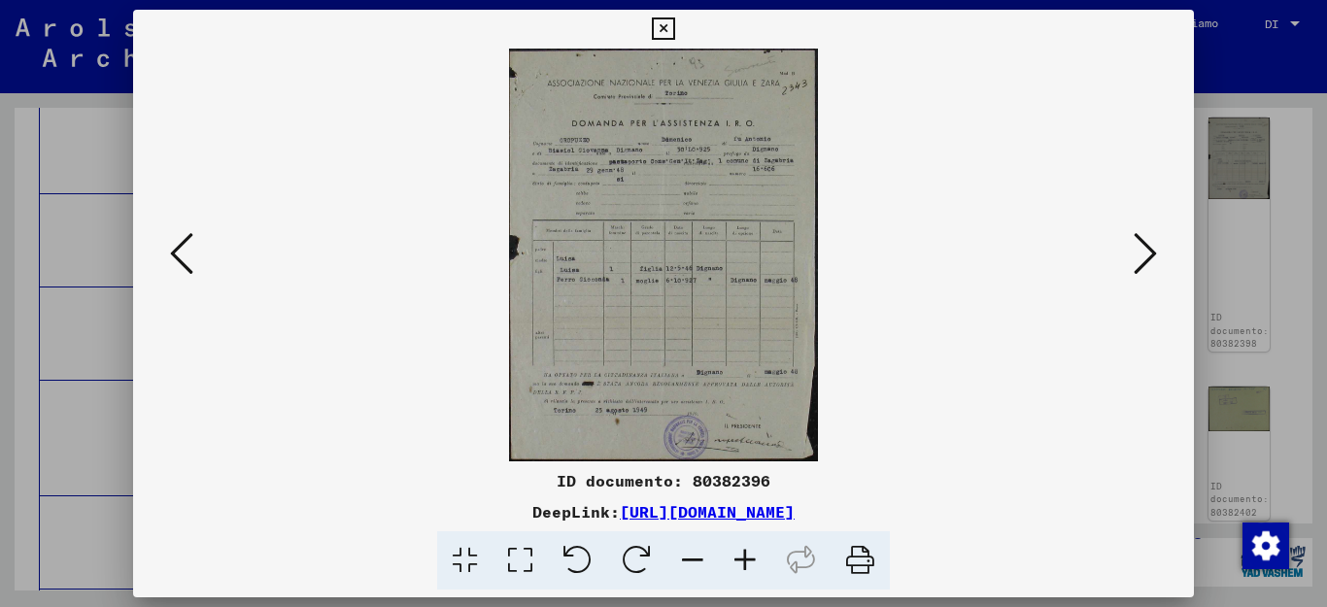
click at [191, 255] on icon at bounding box center [181, 253] width 23 height 47
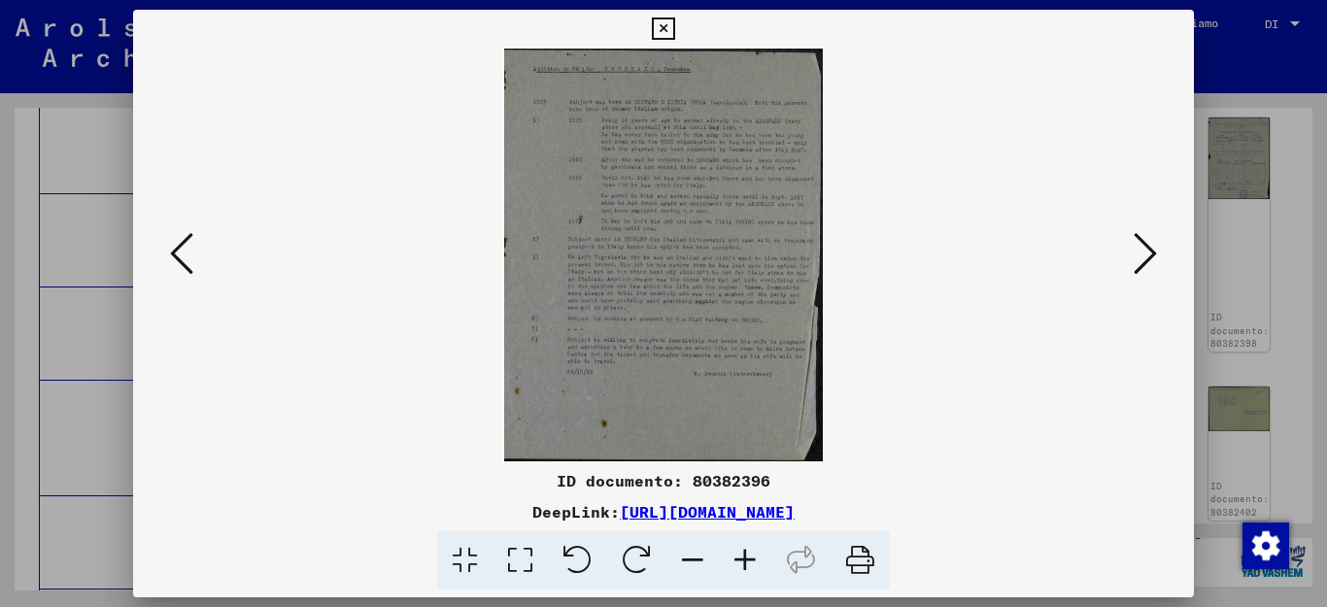
click at [191, 255] on icon at bounding box center [181, 253] width 23 height 47
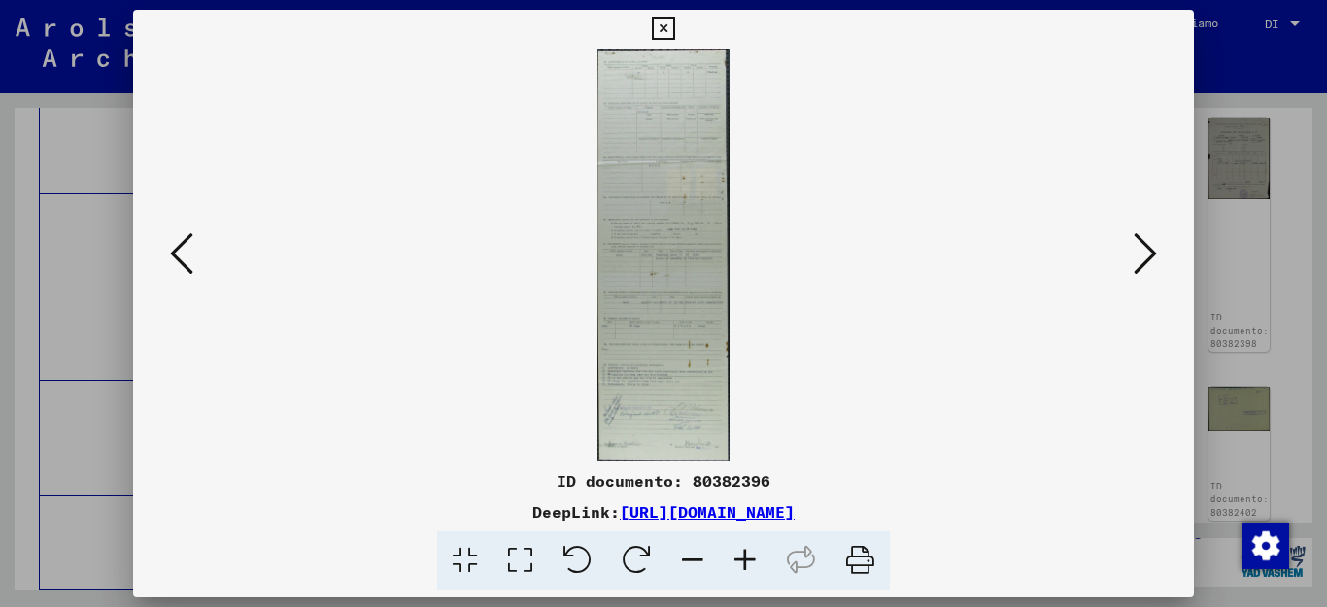
click at [191, 255] on icon at bounding box center [181, 253] width 23 height 47
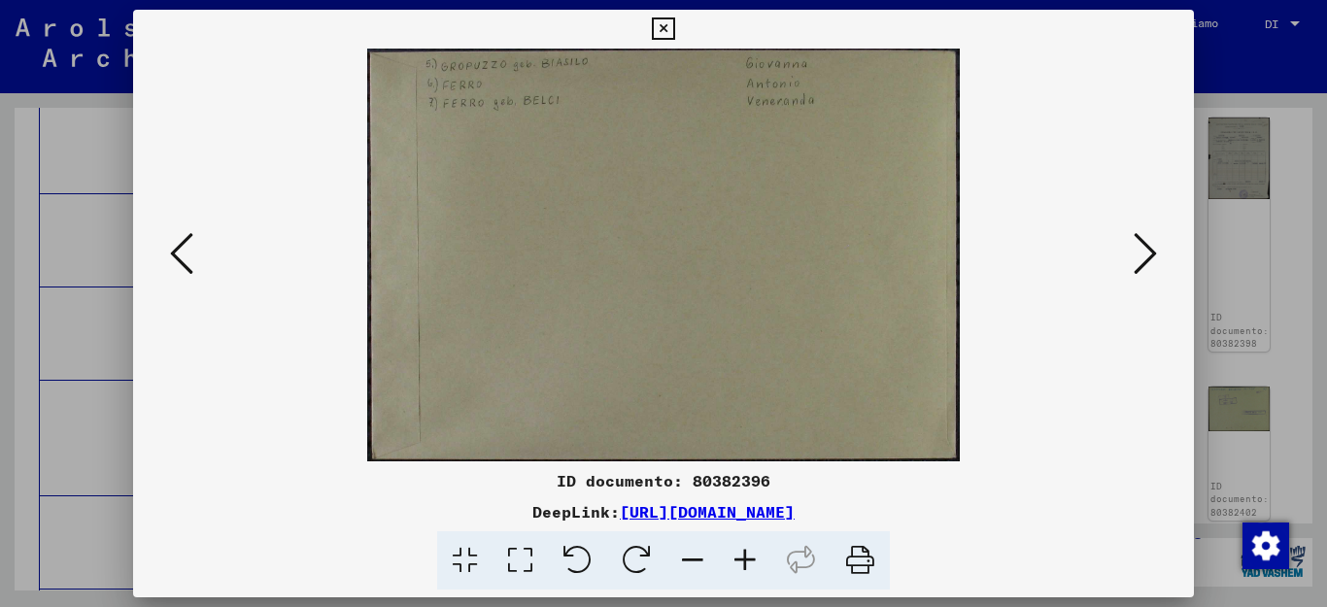
click at [191, 255] on icon at bounding box center [181, 253] width 23 height 47
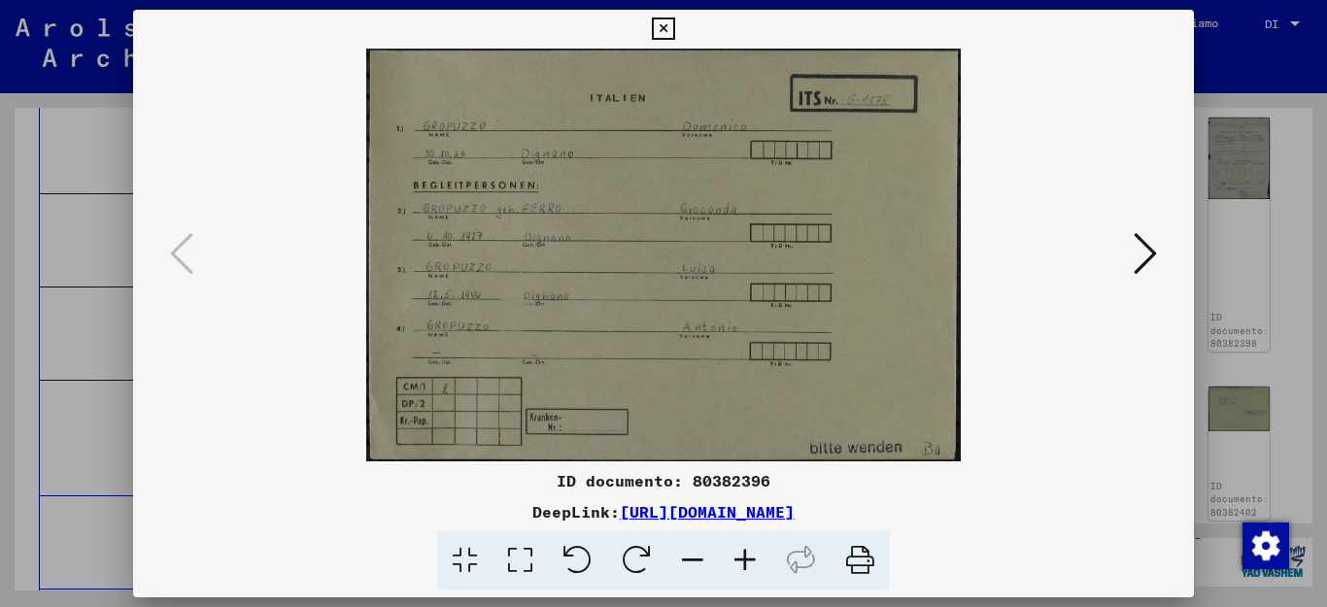
click at [191, 255] on icon at bounding box center [181, 253] width 23 height 47
click at [1138, 252] on icon at bounding box center [1145, 253] width 23 height 47
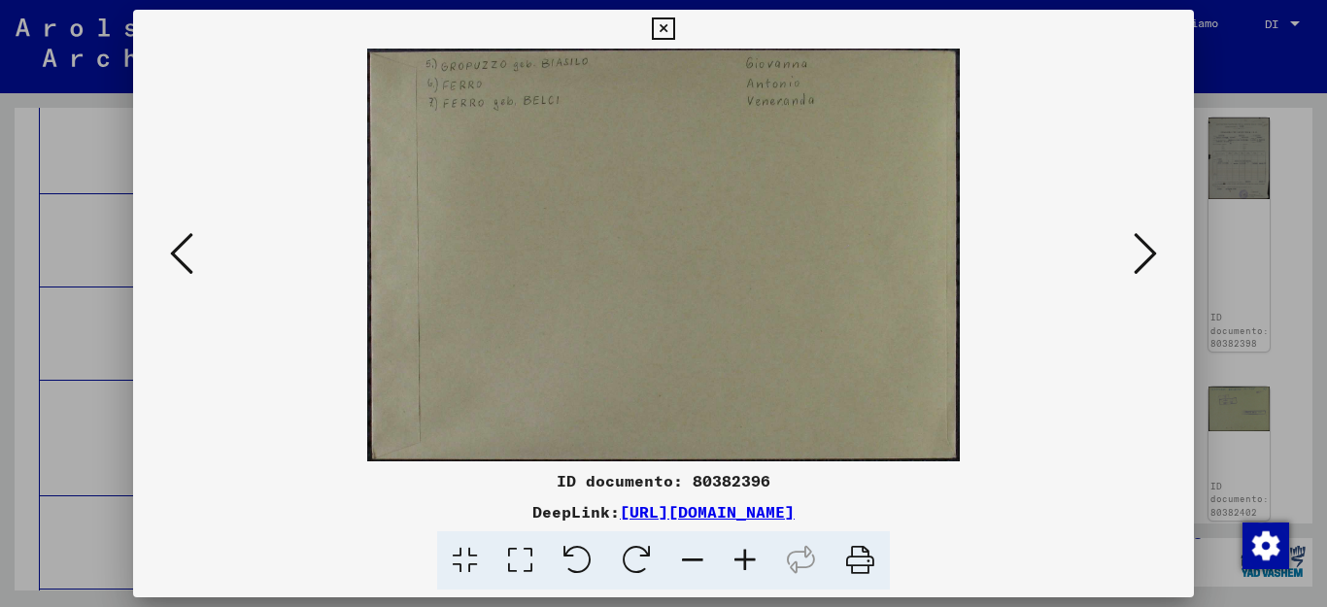
click at [1138, 252] on icon at bounding box center [1145, 253] width 23 height 47
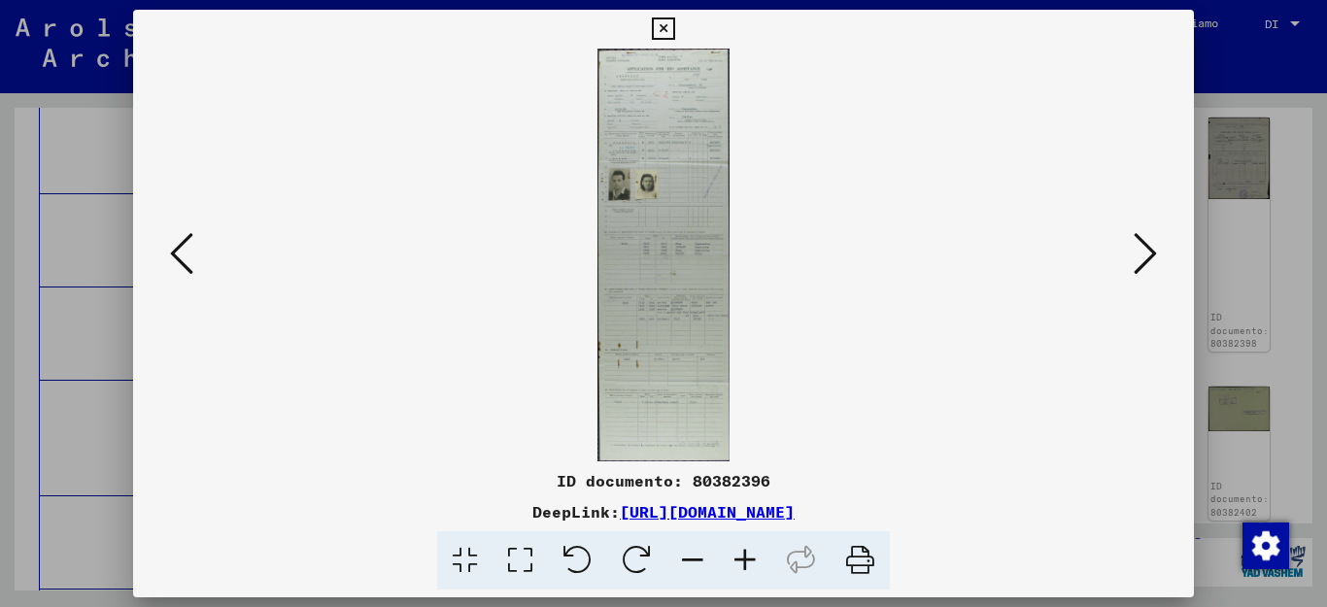
click at [1138, 252] on icon at bounding box center [1145, 253] width 23 height 47
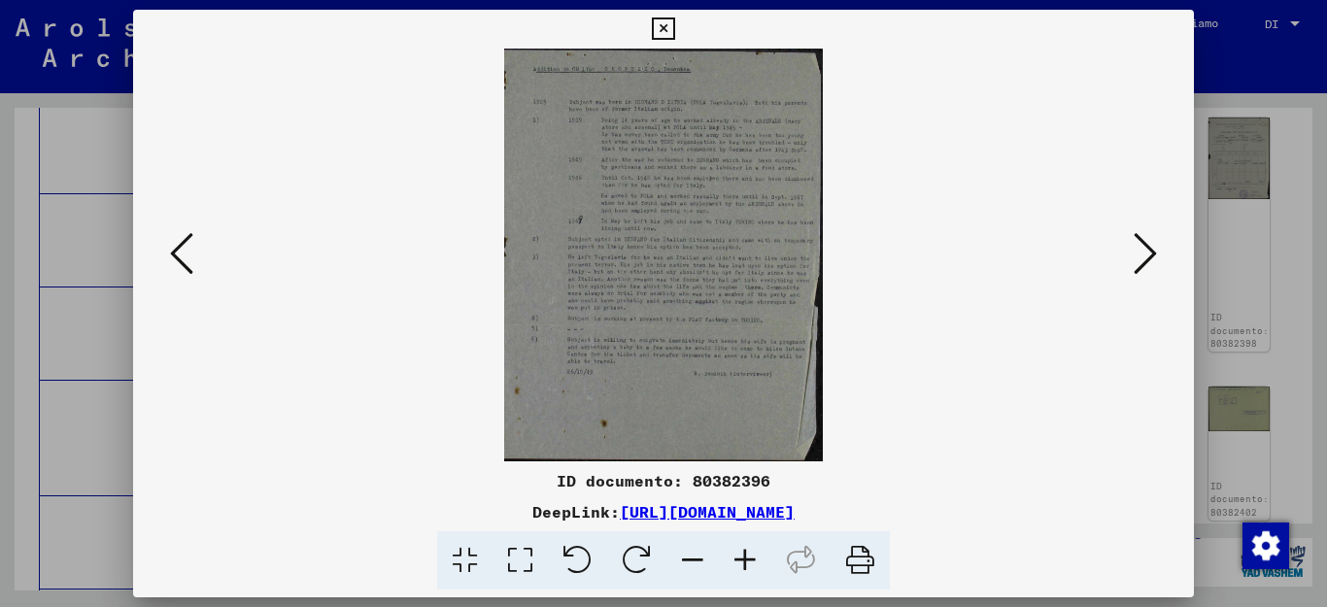
click at [1138, 252] on icon at bounding box center [1145, 253] width 23 height 47
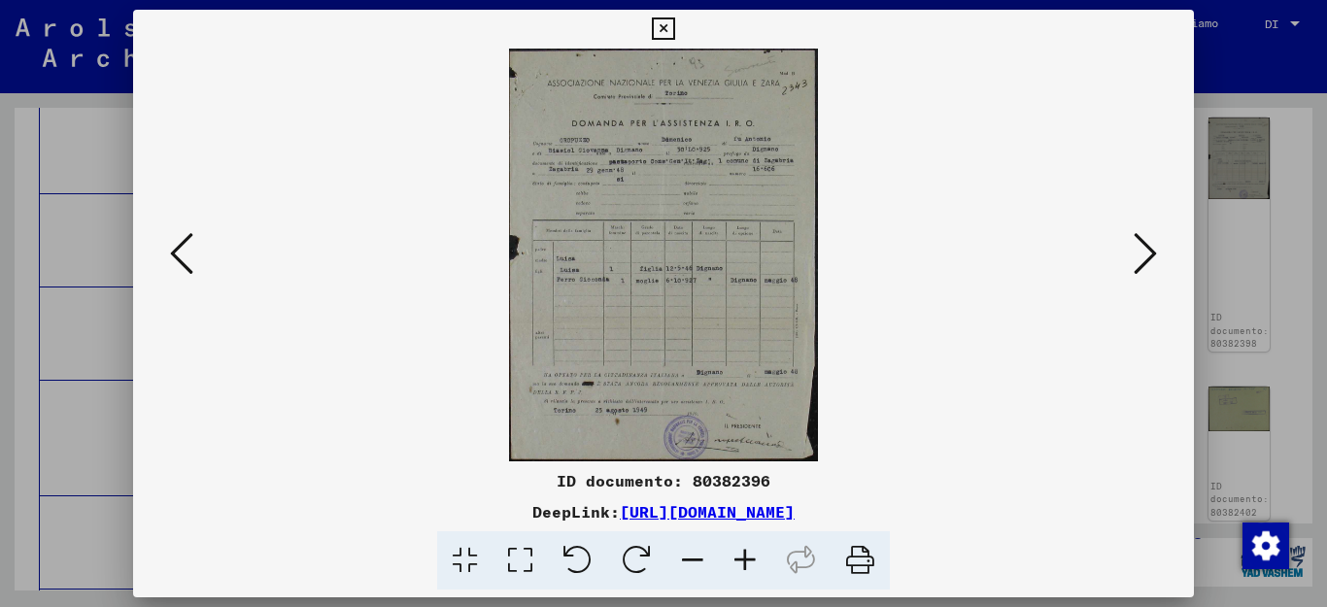
click at [1138, 252] on icon at bounding box center [1145, 253] width 23 height 47
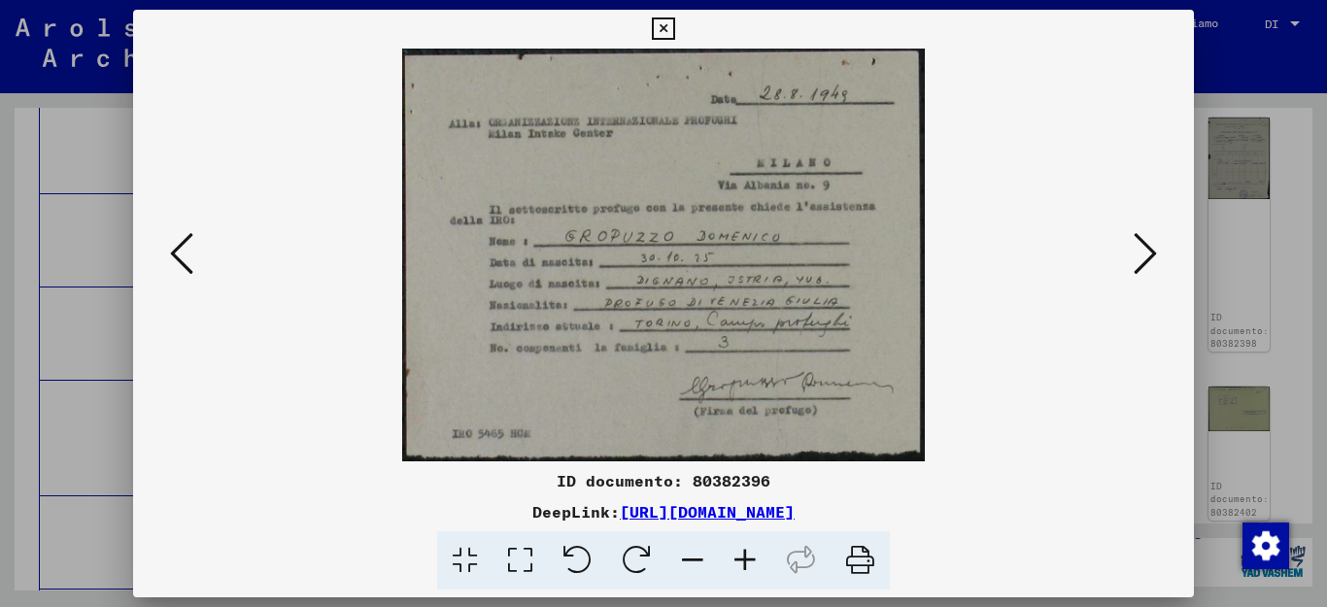
click at [1138, 252] on icon at bounding box center [1145, 253] width 23 height 47
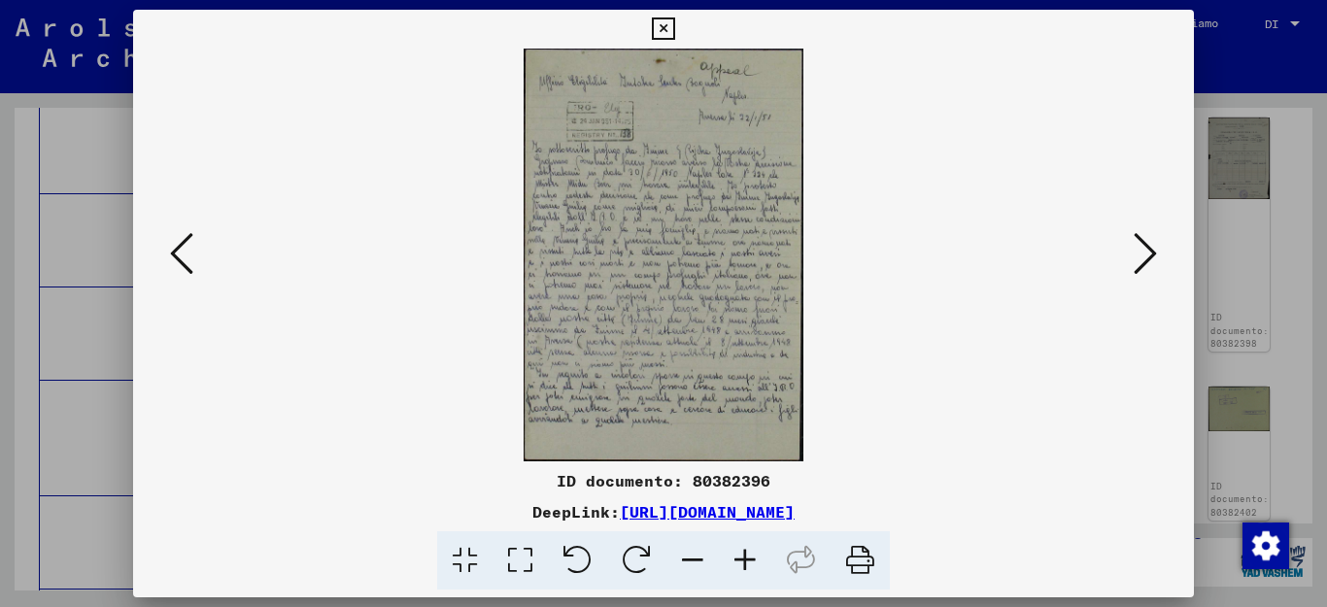
click at [1138, 252] on icon at bounding box center [1145, 253] width 23 height 47
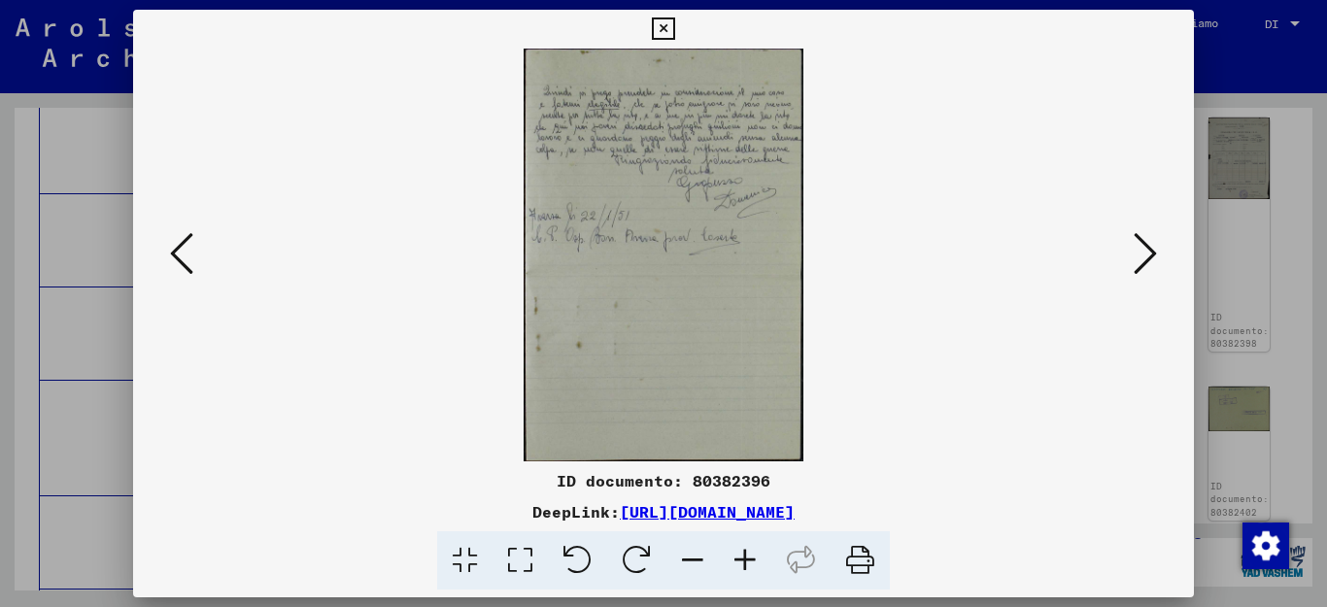
click at [1138, 252] on icon at bounding box center [1145, 253] width 23 height 47
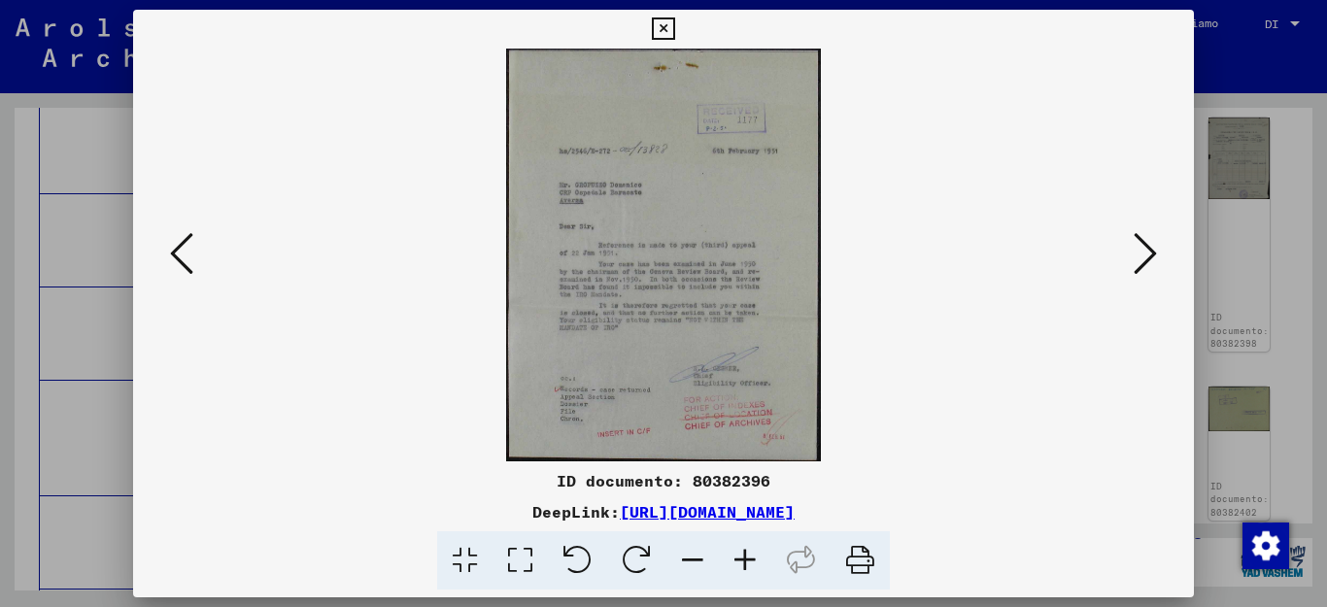
click at [1138, 252] on icon at bounding box center [1145, 253] width 23 height 47
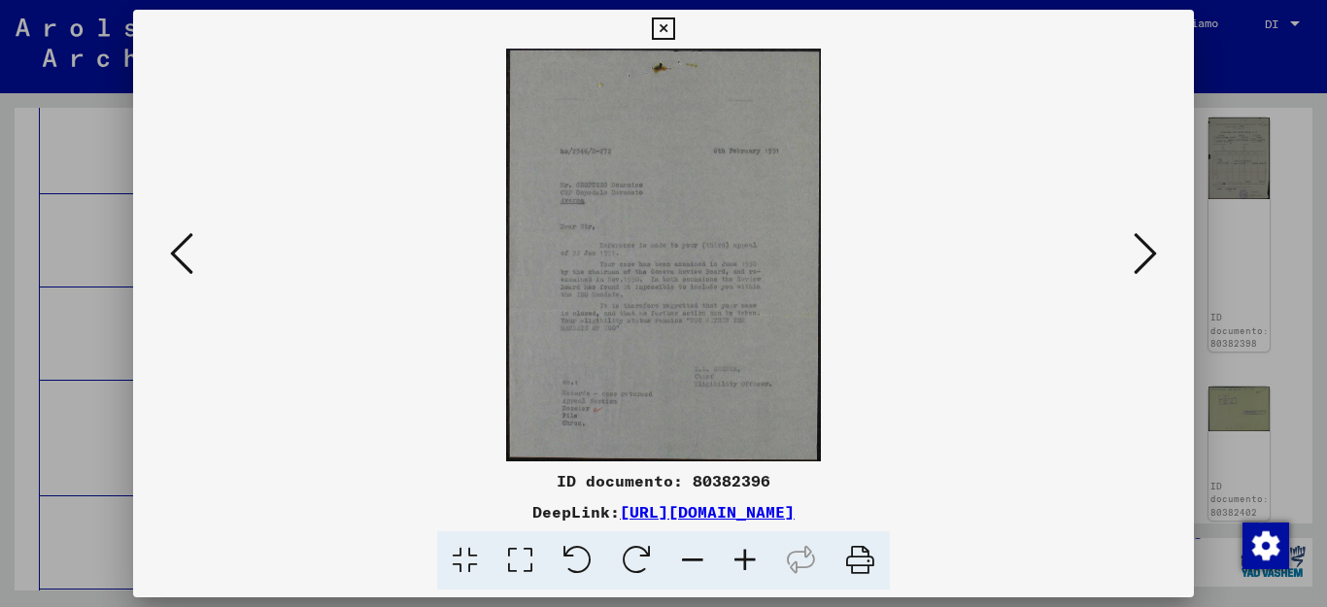
click at [674, 25] on icon at bounding box center [663, 28] width 22 height 23
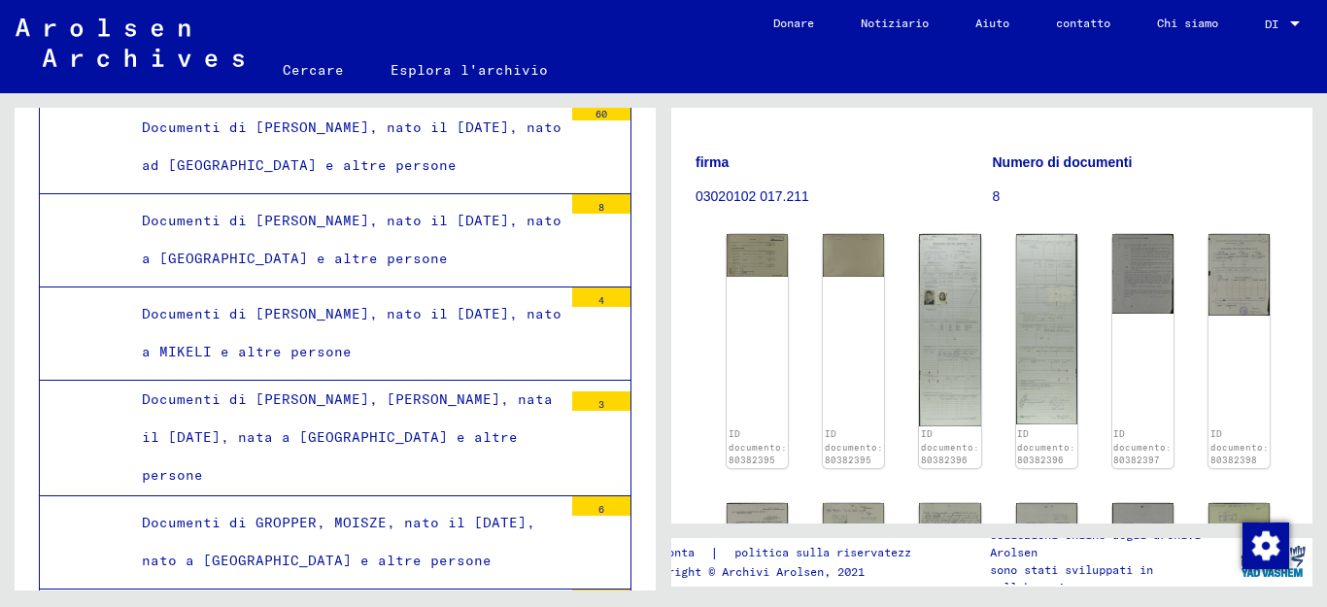
scroll to position [205, 0]
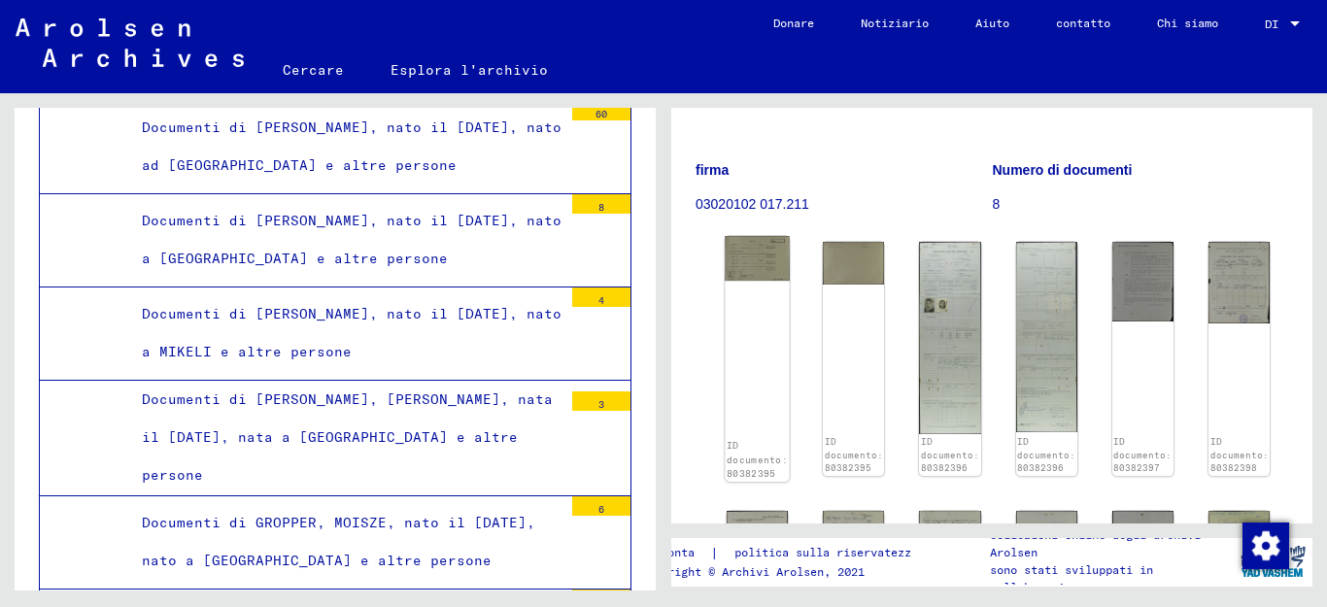
click at [746, 275] on img at bounding box center [757, 258] width 64 height 45
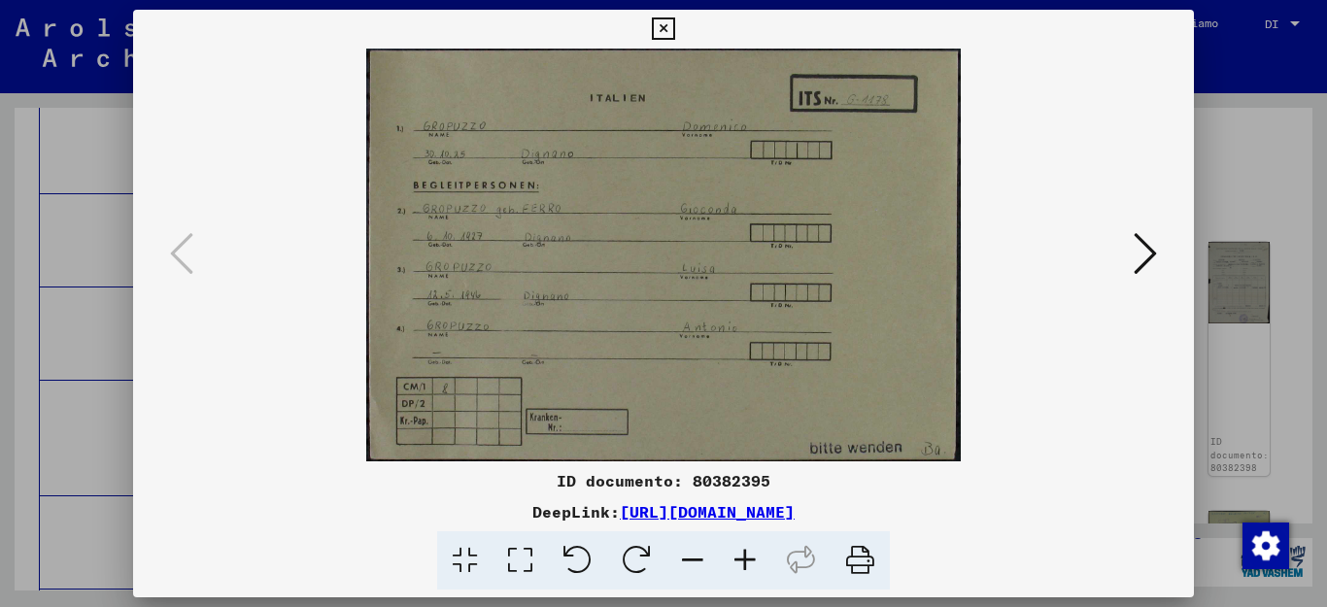
click at [1136, 242] on icon at bounding box center [1145, 253] width 23 height 47
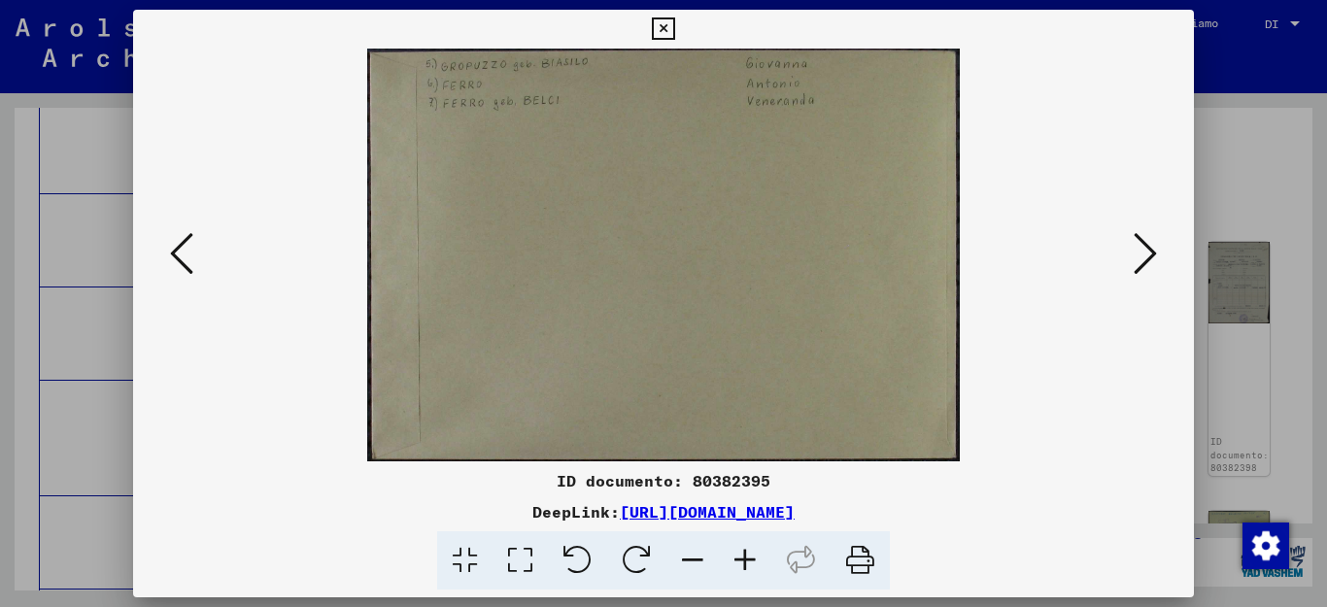
click at [185, 255] on icon at bounding box center [181, 253] width 23 height 47
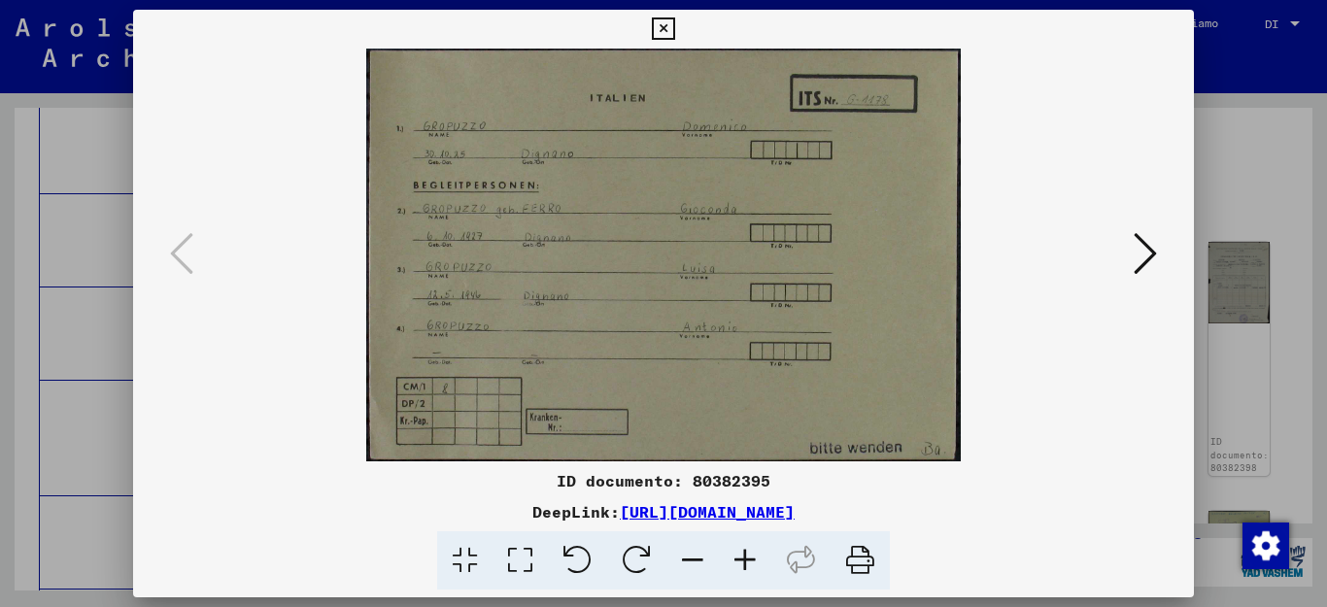
click at [1143, 255] on icon at bounding box center [1145, 253] width 23 height 47
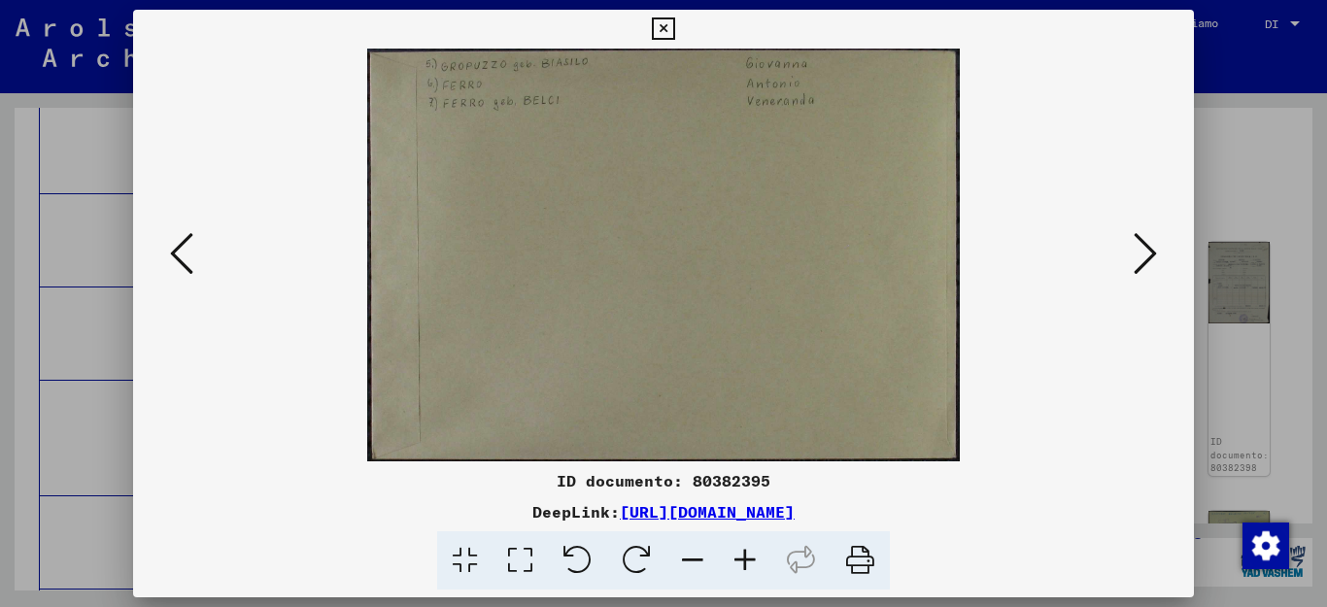
click at [1143, 255] on icon at bounding box center [1145, 253] width 23 height 47
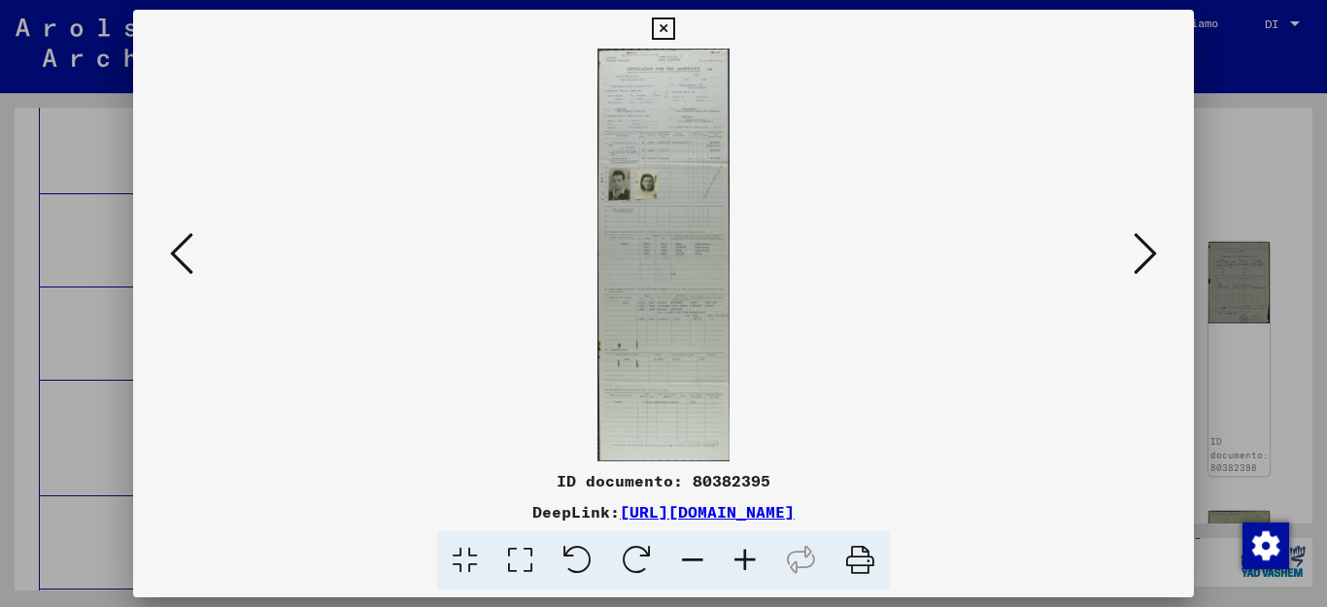
click at [1143, 255] on icon at bounding box center [1145, 253] width 23 height 47
click at [183, 243] on icon at bounding box center [181, 253] width 23 height 47
click at [183, 242] on icon at bounding box center [181, 253] width 23 height 47
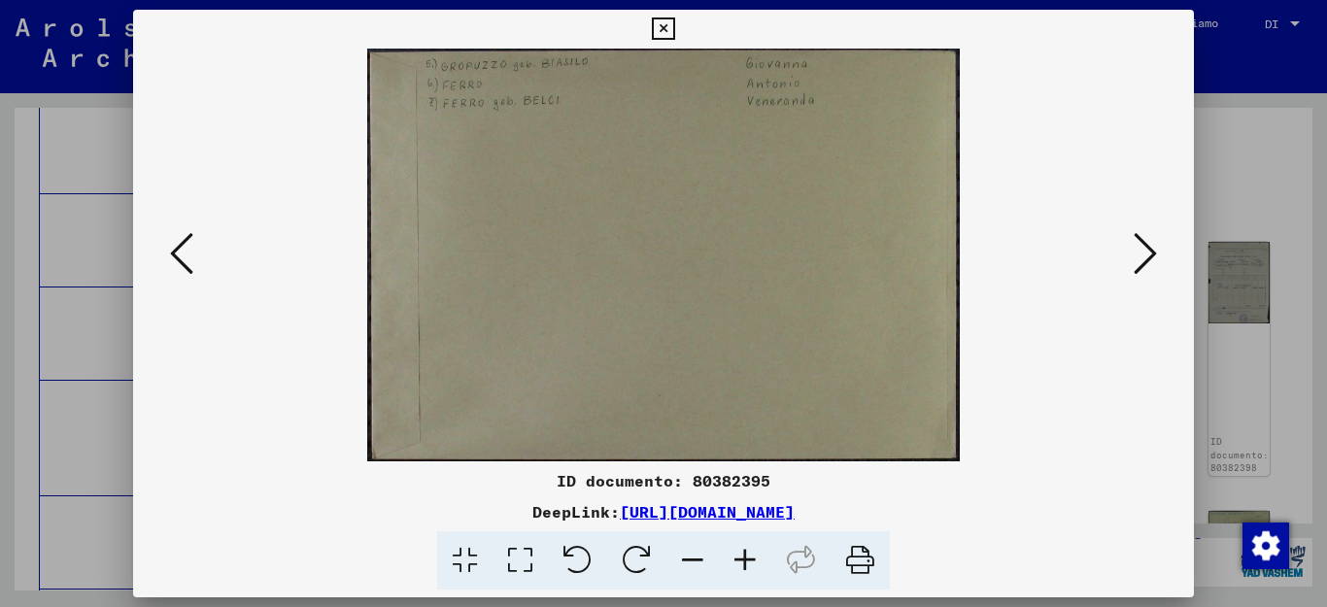
click at [183, 242] on icon at bounding box center [181, 253] width 23 height 47
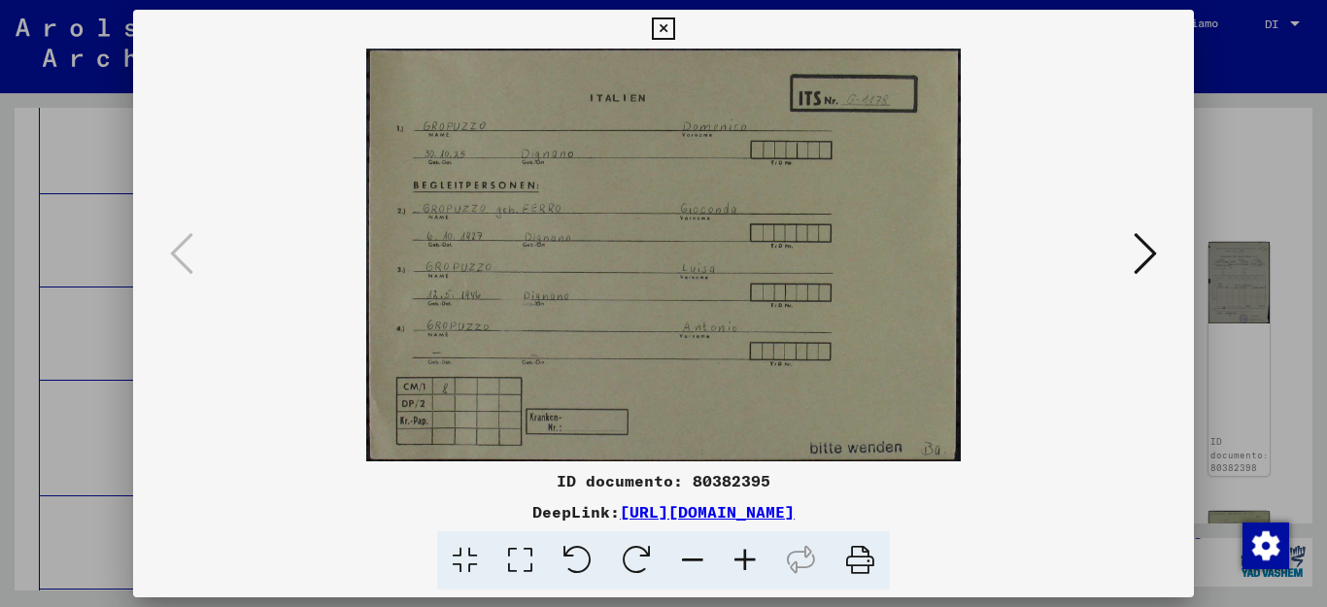
click at [183, 242] on icon at bounding box center [181, 253] width 23 height 47
click at [674, 27] on icon at bounding box center [663, 28] width 22 height 23
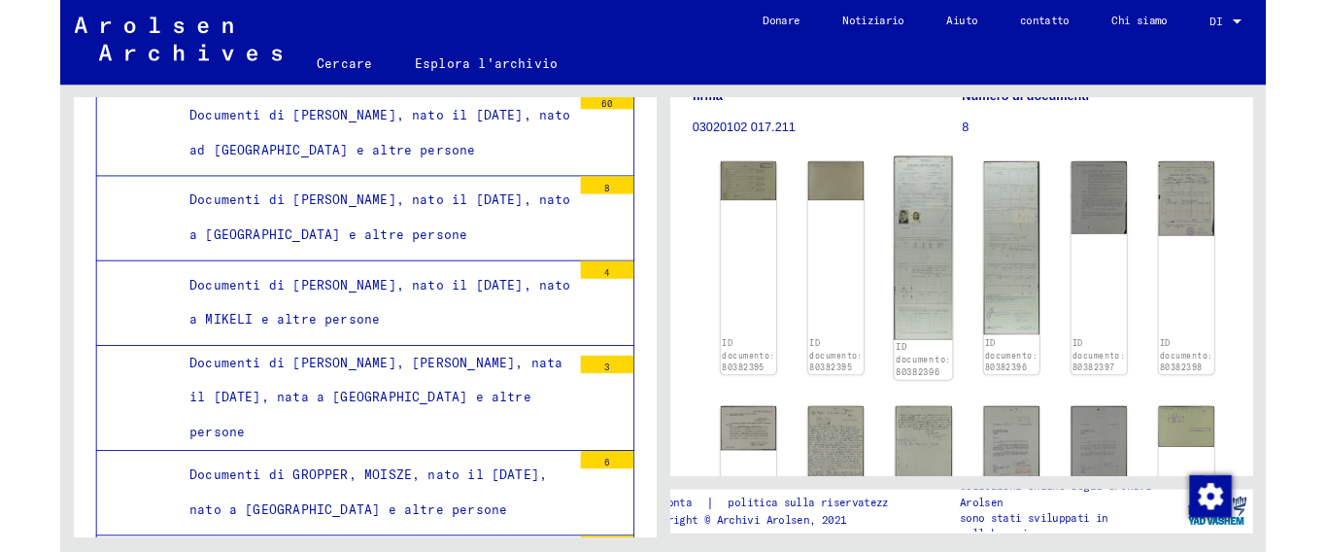
scroll to position [257, 0]
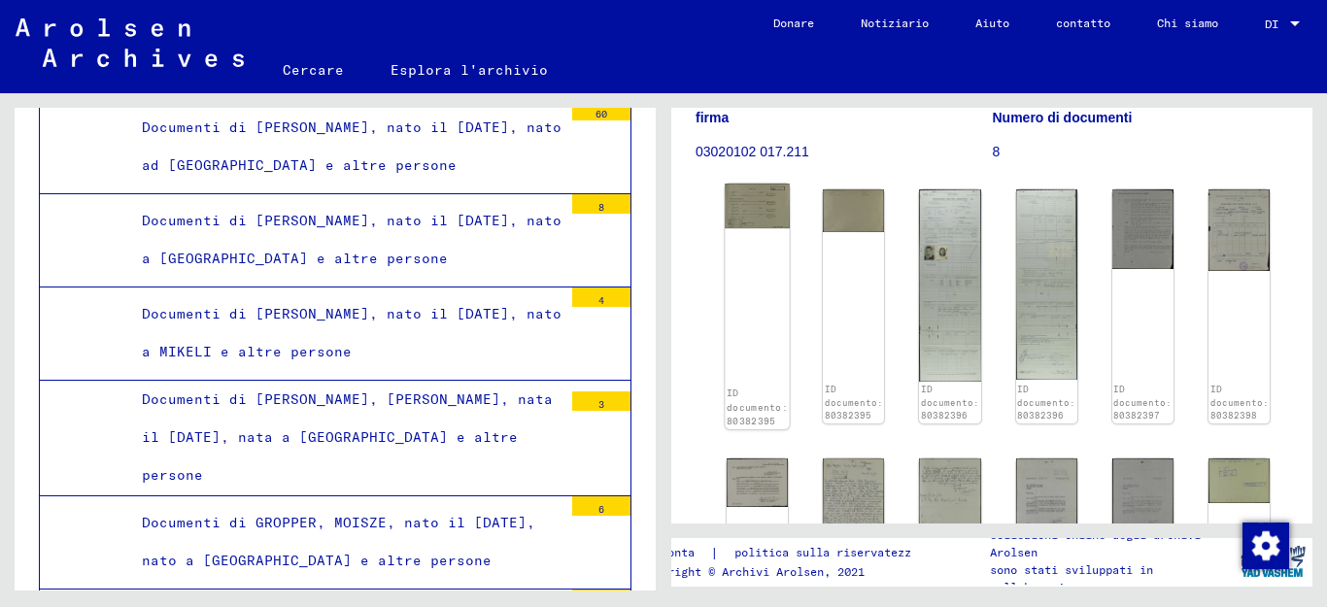
click at [746, 248] on div "ID documento: 80382395" at bounding box center [757, 307] width 64 height 246
click at [745, 248] on div "ID documento: 80382395" at bounding box center [757, 307] width 64 height 246
click at [759, 228] on img at bounding box center [757, 206] width 64 height 45
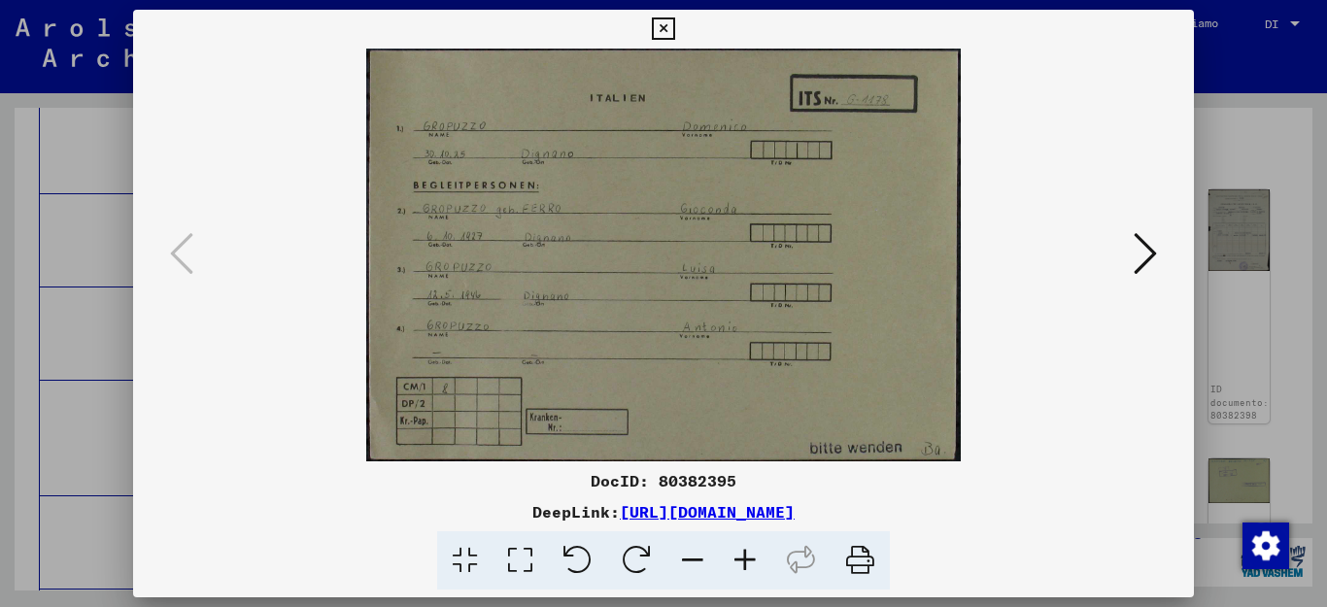
click at [759, 230] on img at bounding box center [664, 255] width 930 height 413
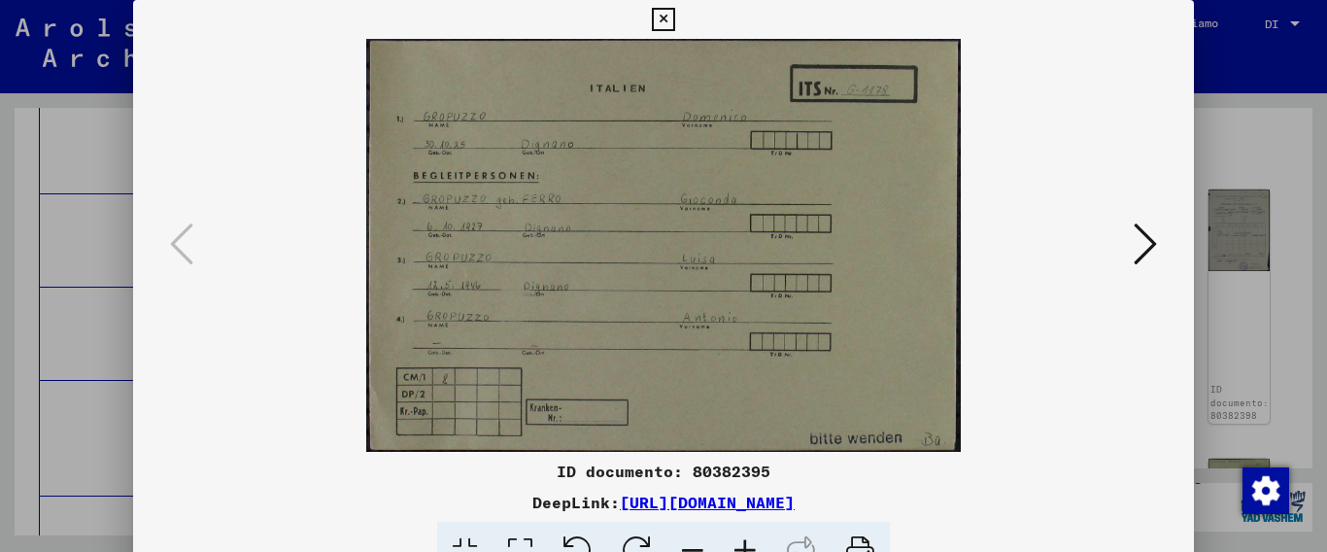
click at [1140, 231] on icon at bounding box center [1145, 244] width 23 height 47
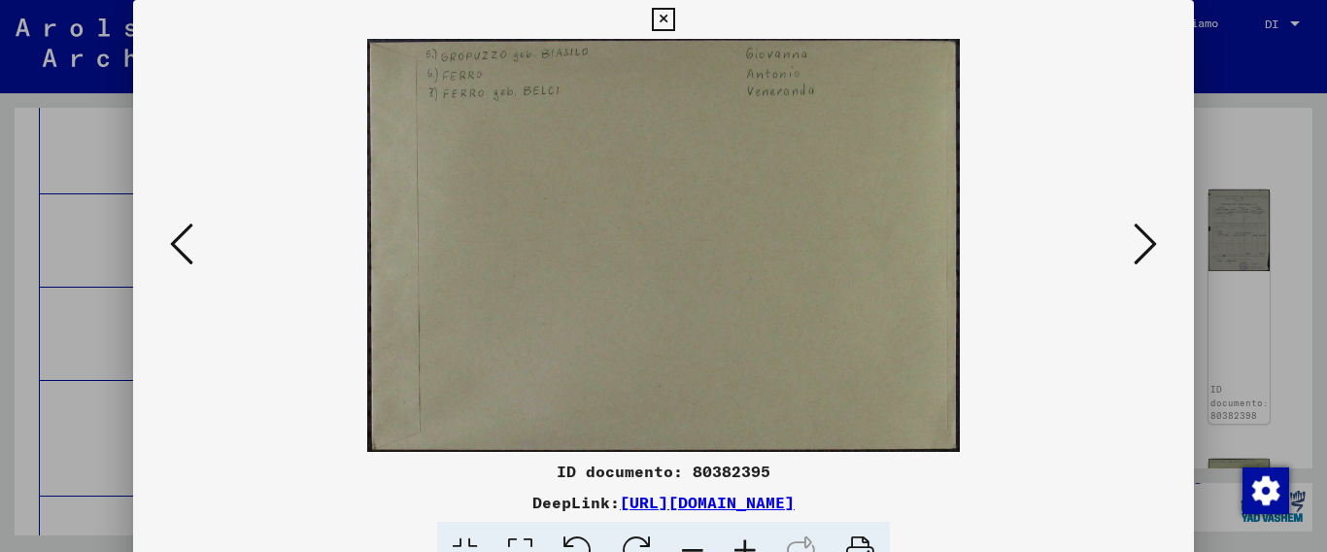
click at [1149, 237] on icon at bounding box center [1145, 244] width 23 height 47
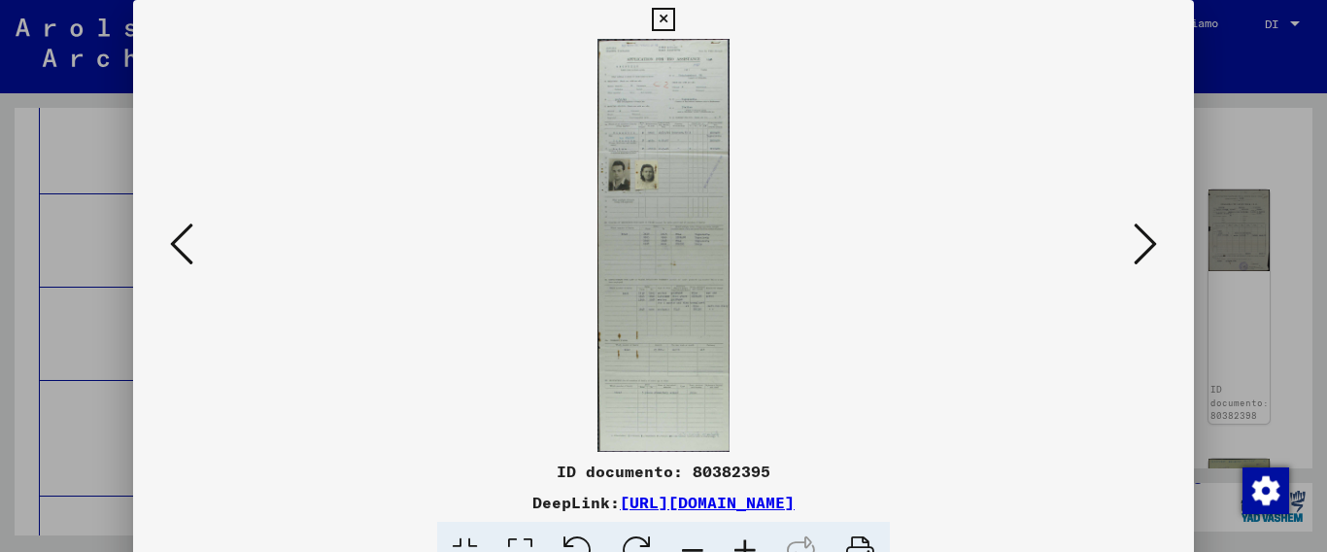
click at [1144, 241] on icon at bounding box center [1145, 244] width 23 height 47
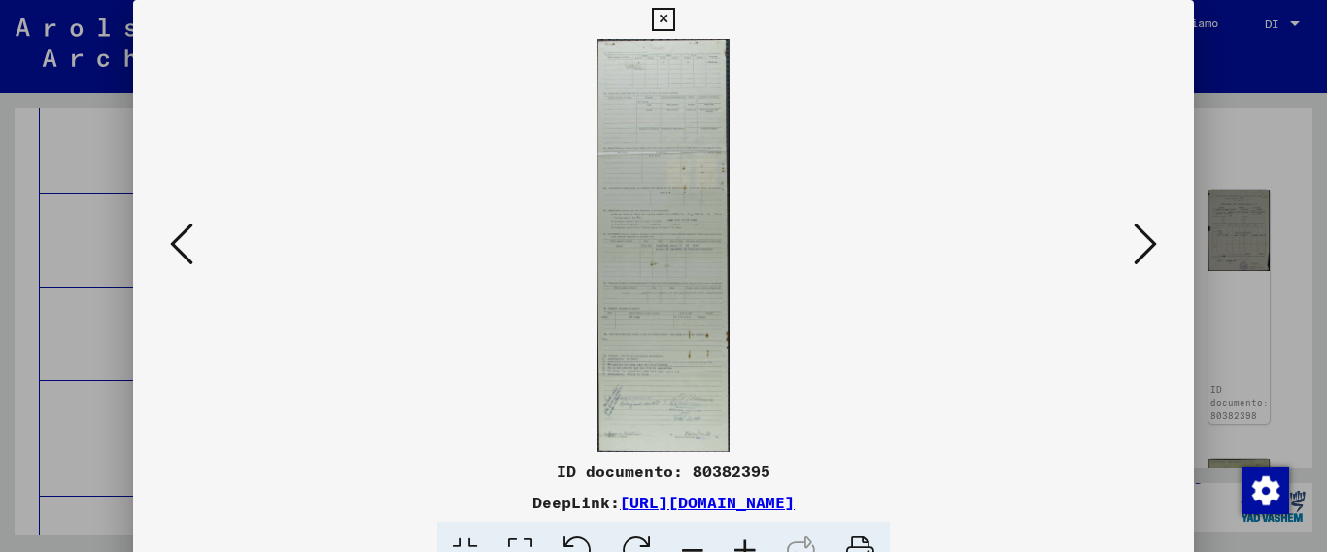
click at [1131, 252] on button at bounding box center [1145, 245] width 35 height 55
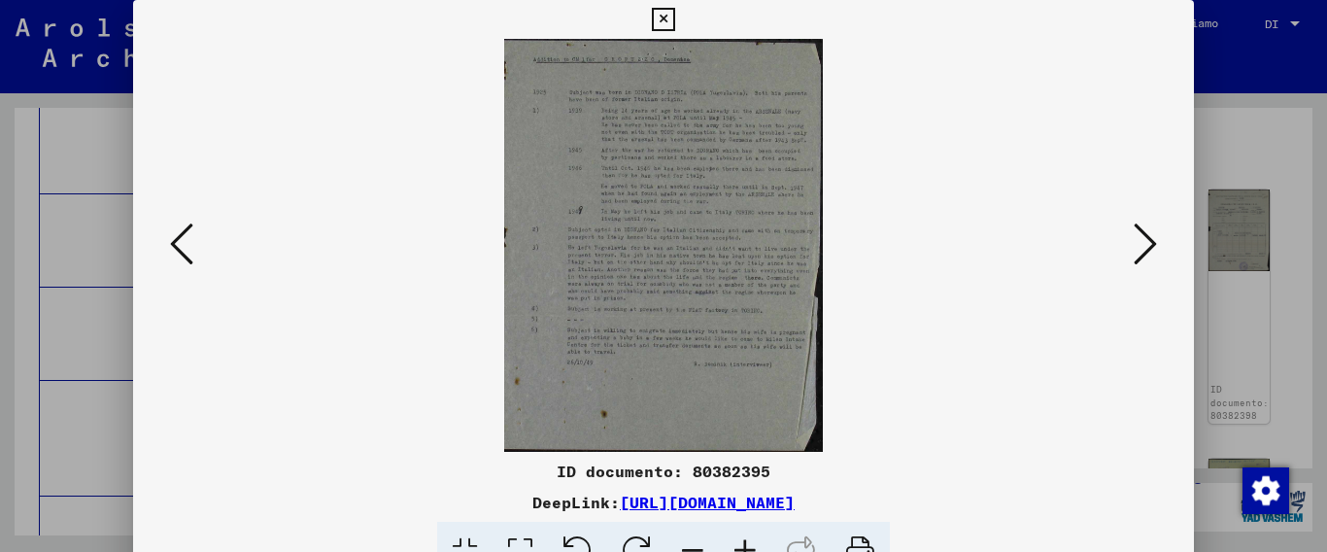
click at [184, 243] on icon at bounding box center [181, 244] width 23 height 47
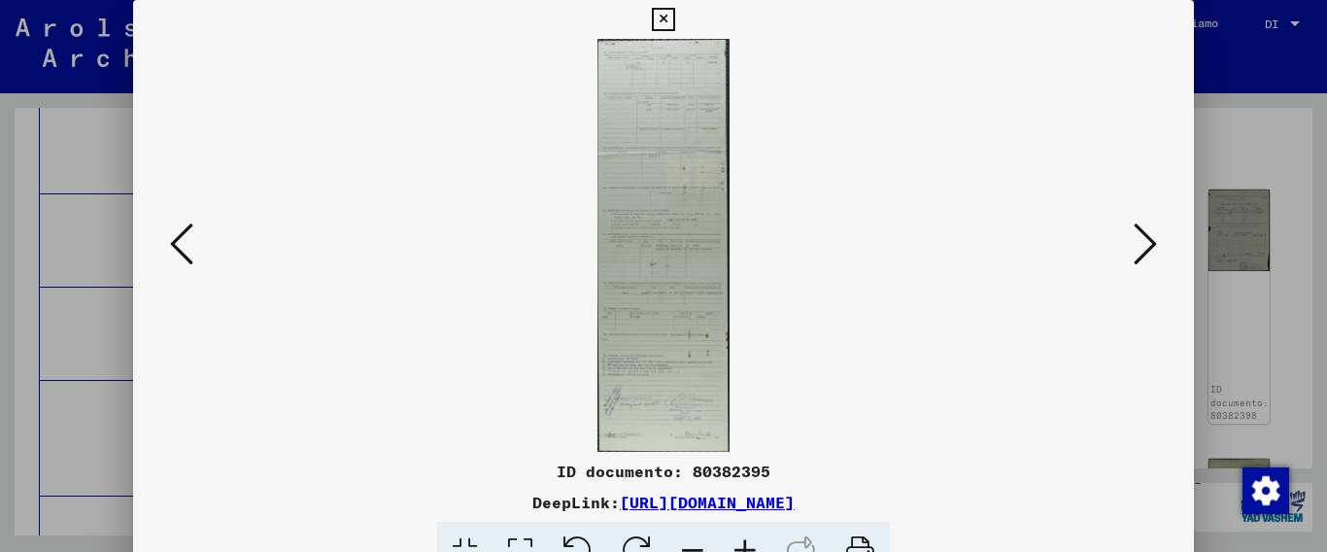
click at [1137, 242] on icon at bounding box center [1145, 244] width 23 height 47
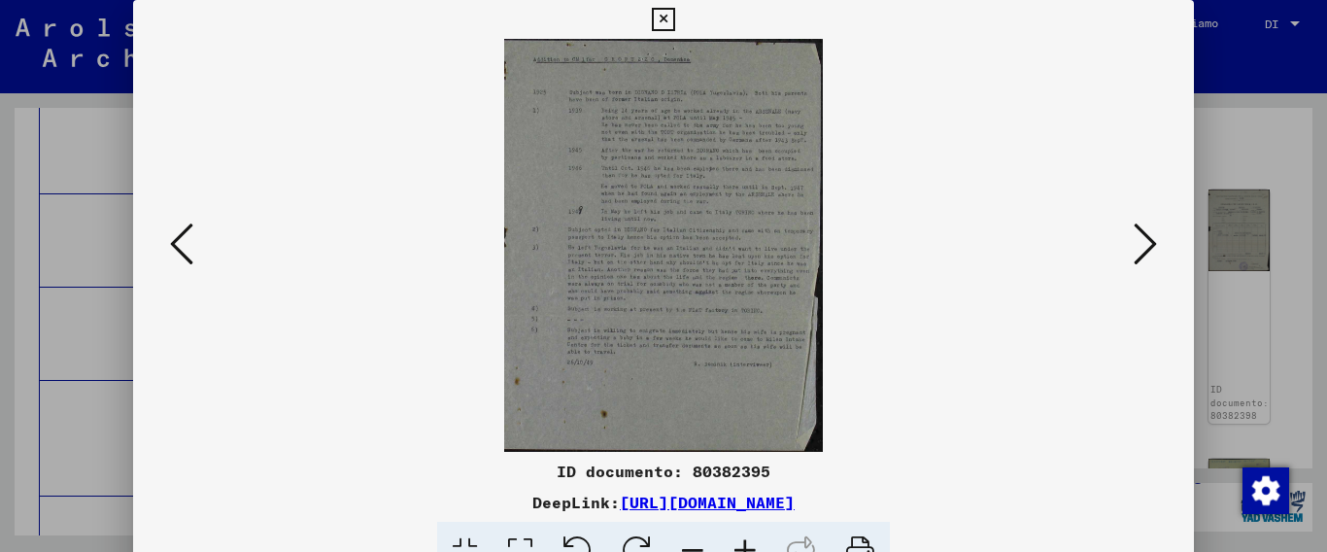
click at [1141, 238] on icon at bounding box center [1145, 244] width 23 height 47
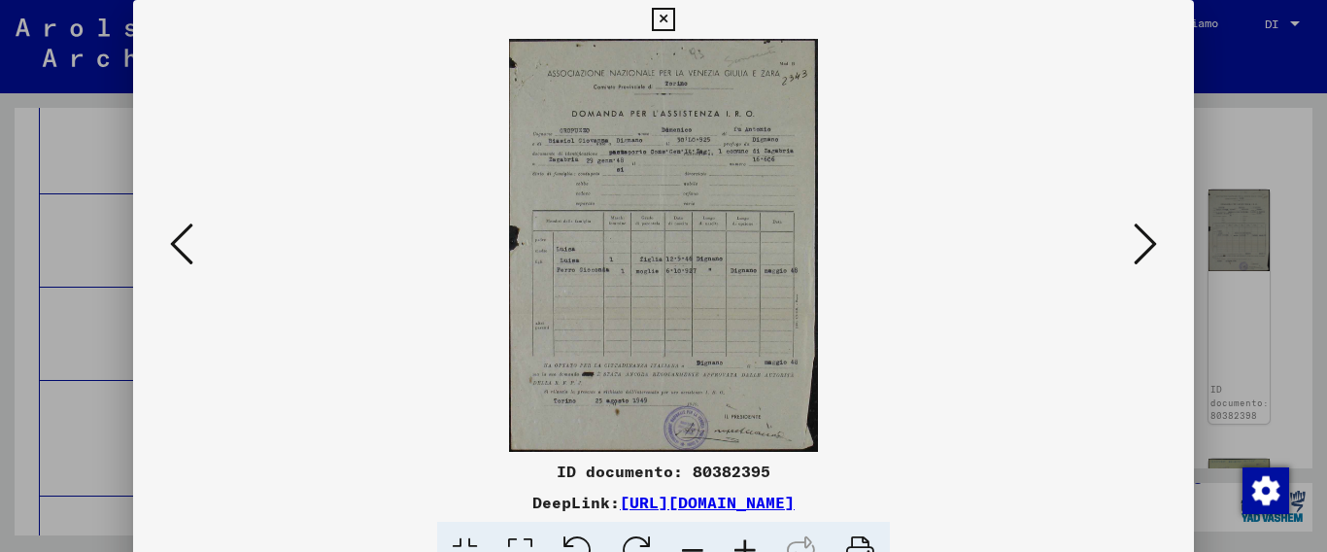
click at [189, 241] on icon at bounding box center [181, 244] width 23 height 47
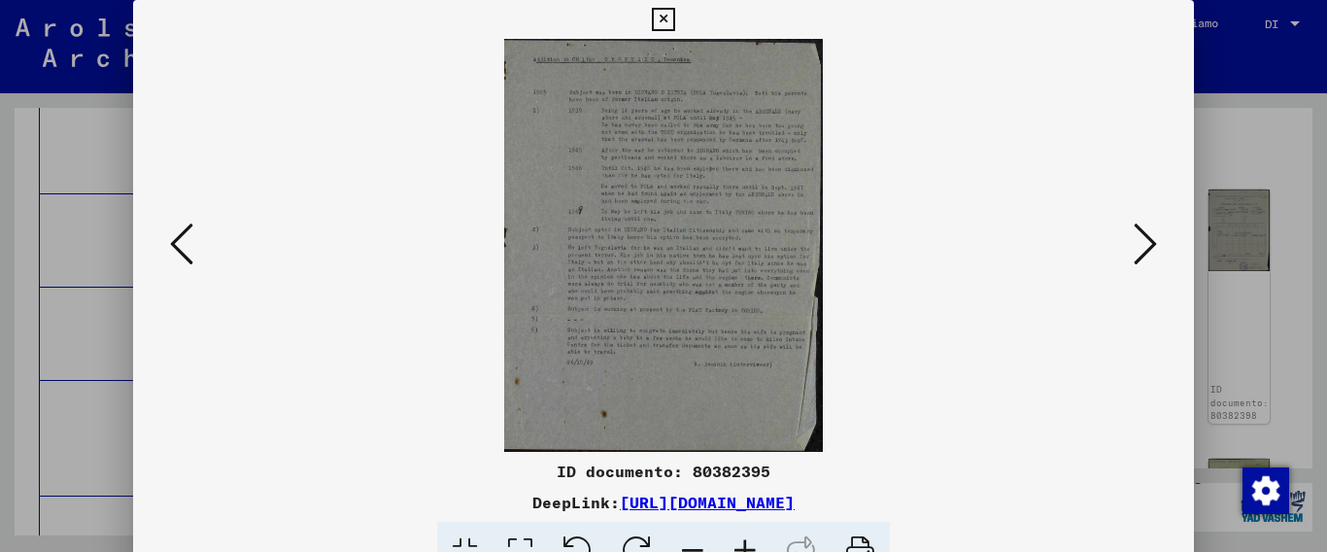
click at [1122, 248] on img at bounding box center [664, 245] width 930 height 413
click at [1138, 241] on icon at bounding box center [1145, 244] width 23 height 47
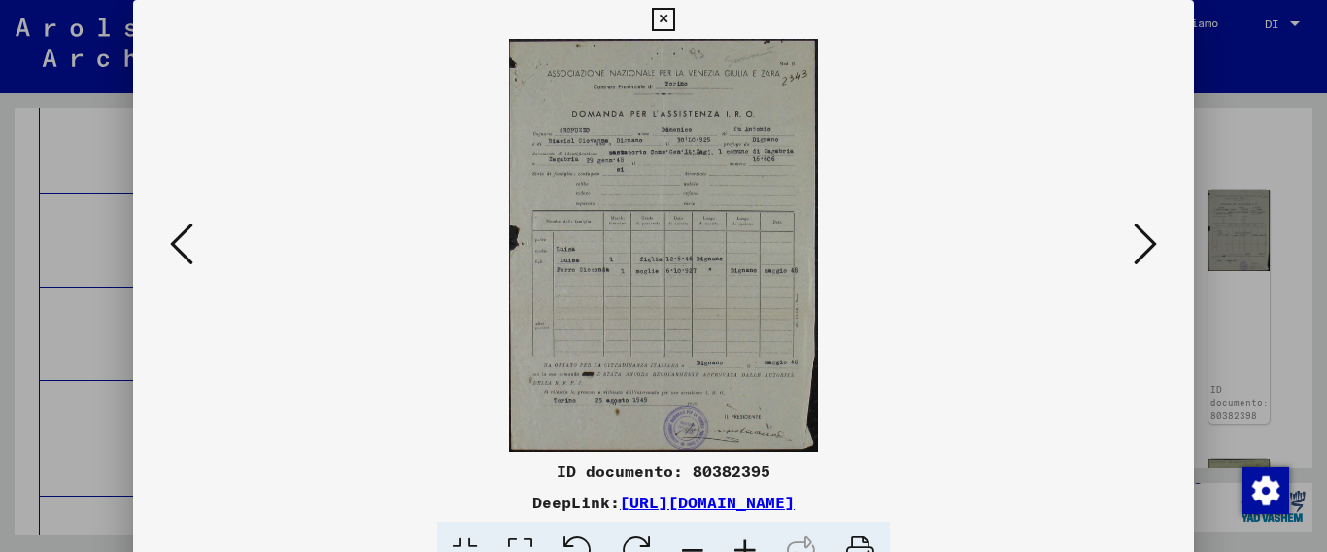
click at [1152, 248] on icon at bounding box center [1145, 244] width 23 height 47
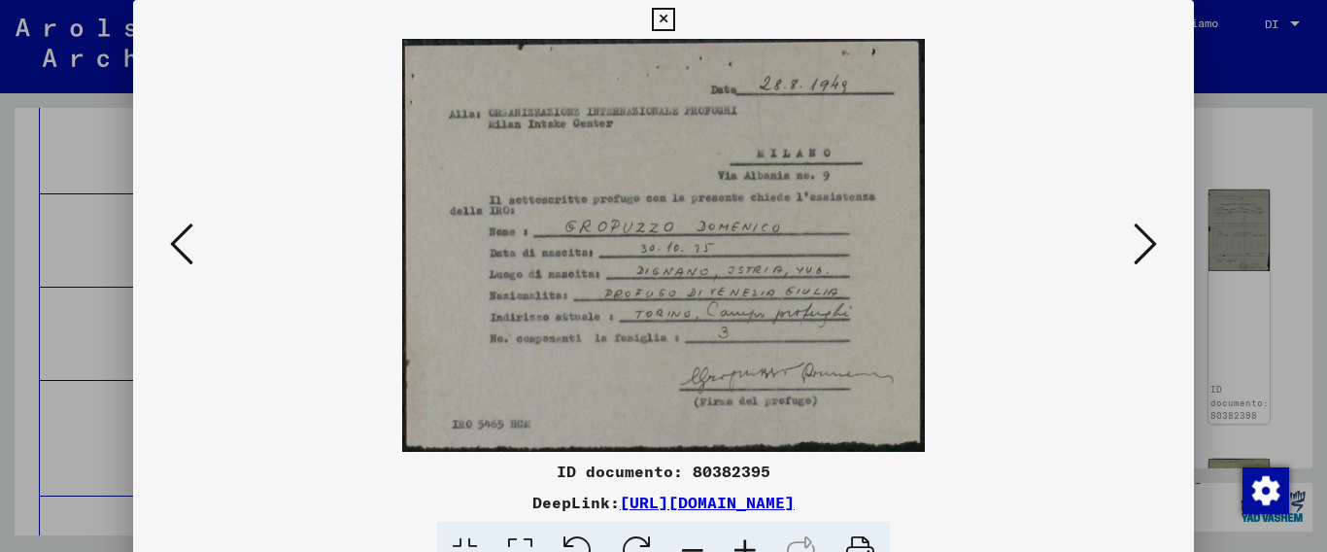
click at [1147, 240] on icon at bounding box center [1145, 244] width 23 height 47
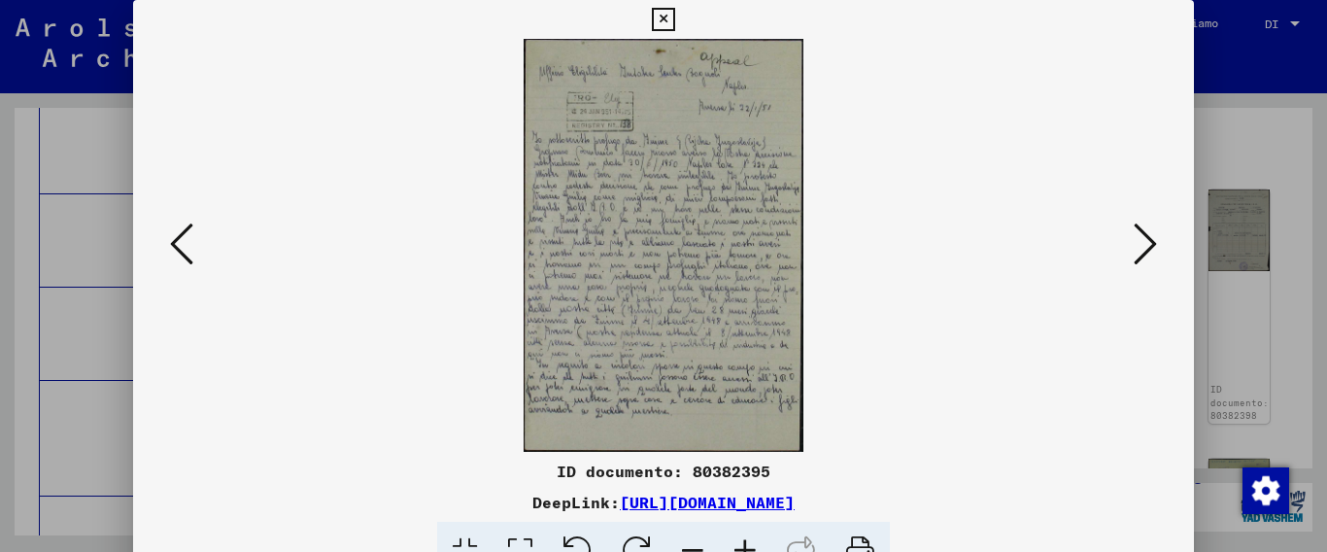
click at [1147, 233] on icon at bounding box center [1145, 244] width 23 height 47
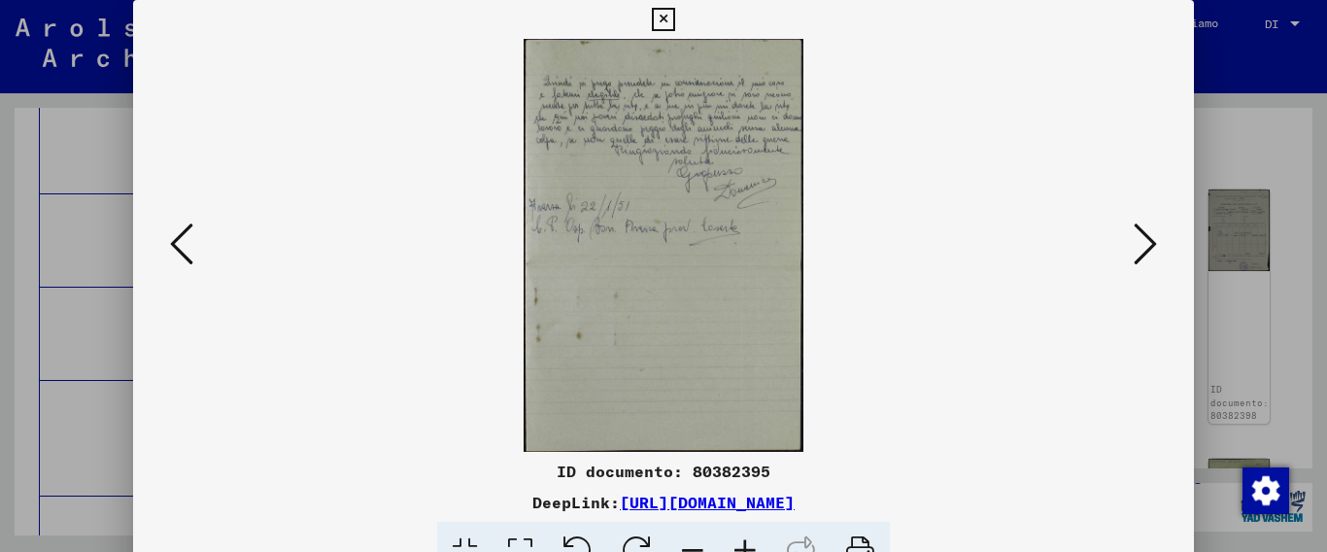
click at [1138, 237] on icon at bounding box center [1145, 244] width 23 height 47
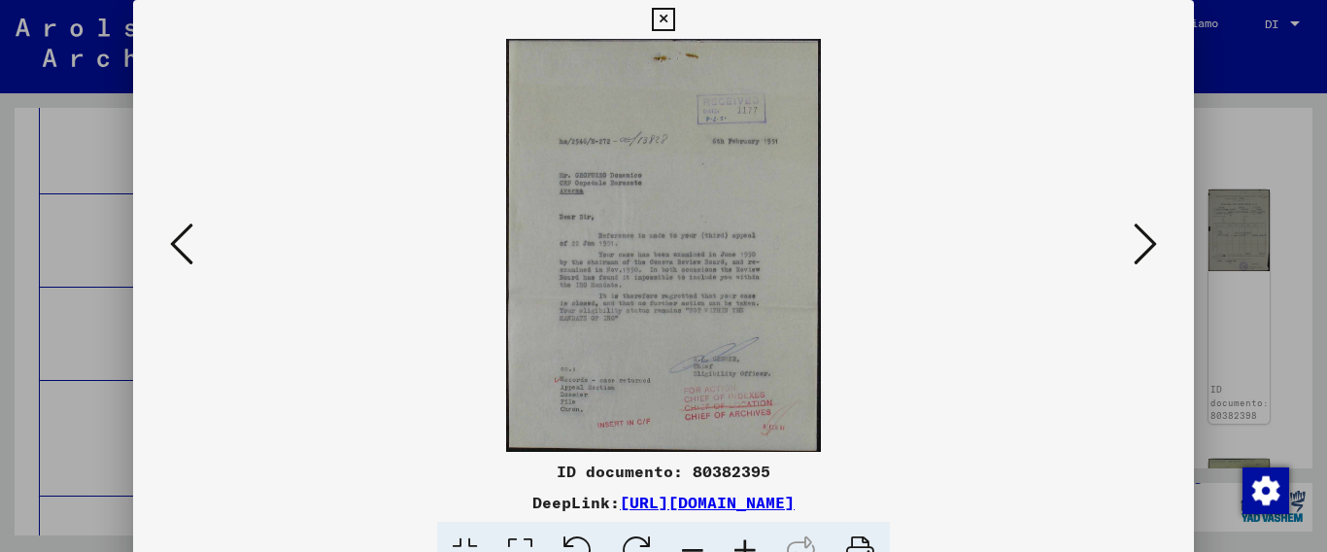
click at [1156, 239] on icon at bounding box center [1145, 244] width 23 height 47
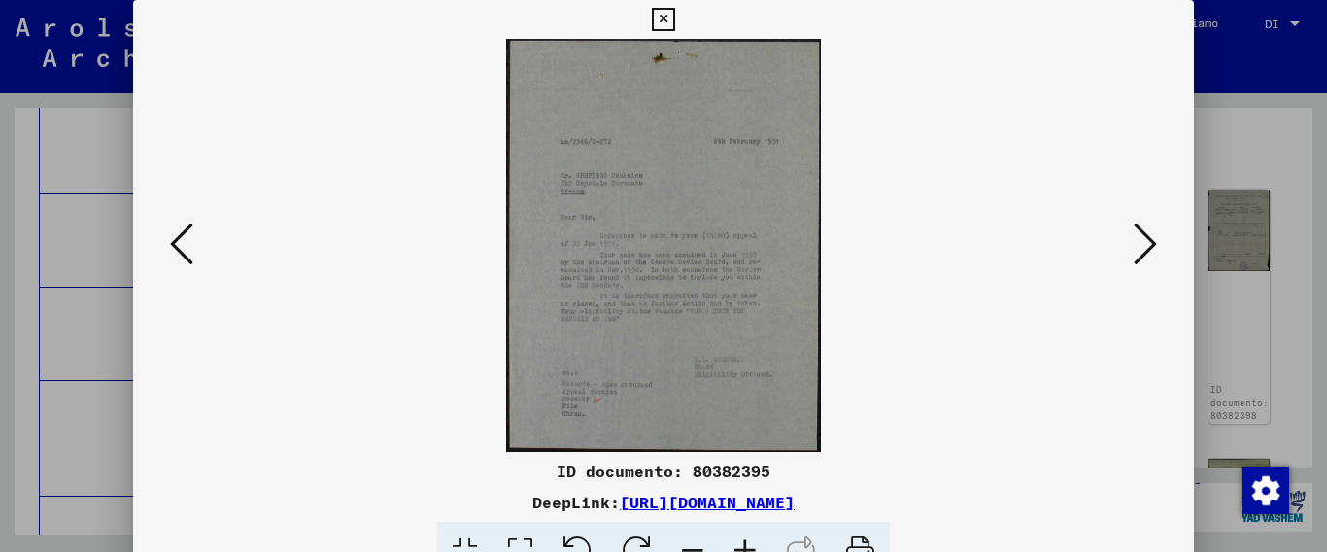
click at [1134, 231] on icon at bounding box center [1145, 244] width 23 height 47
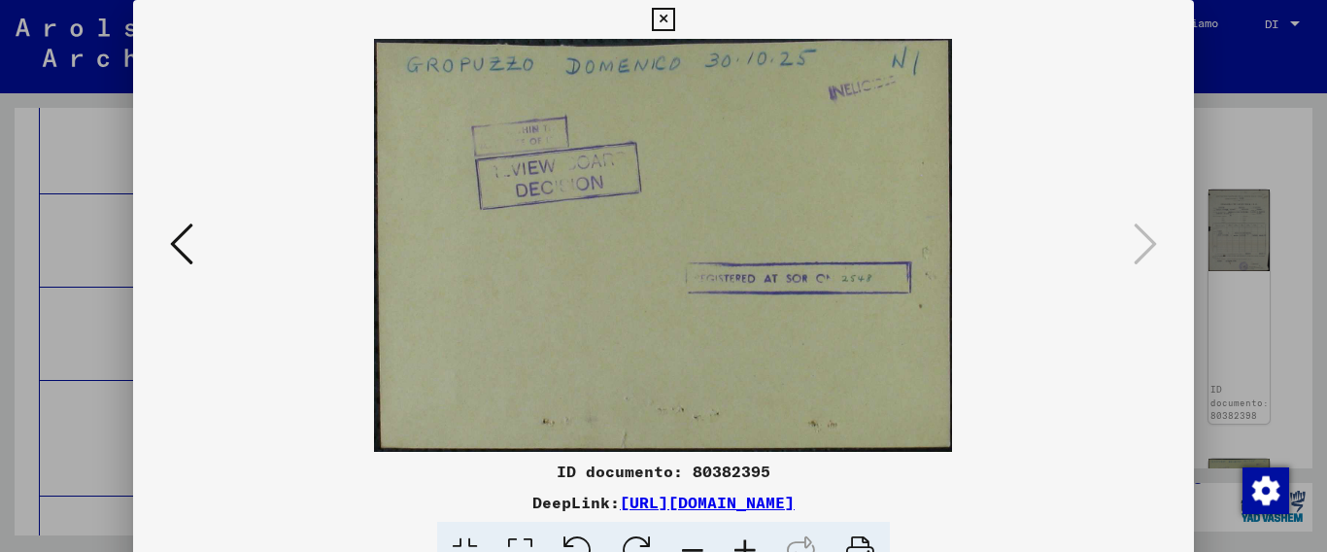
click at [1138, 247] on icon at bounding box center [1145, 244] width 23 height 47
click at [1141, 238] on icon at bounding box center [1145, 244] width 23 height 47
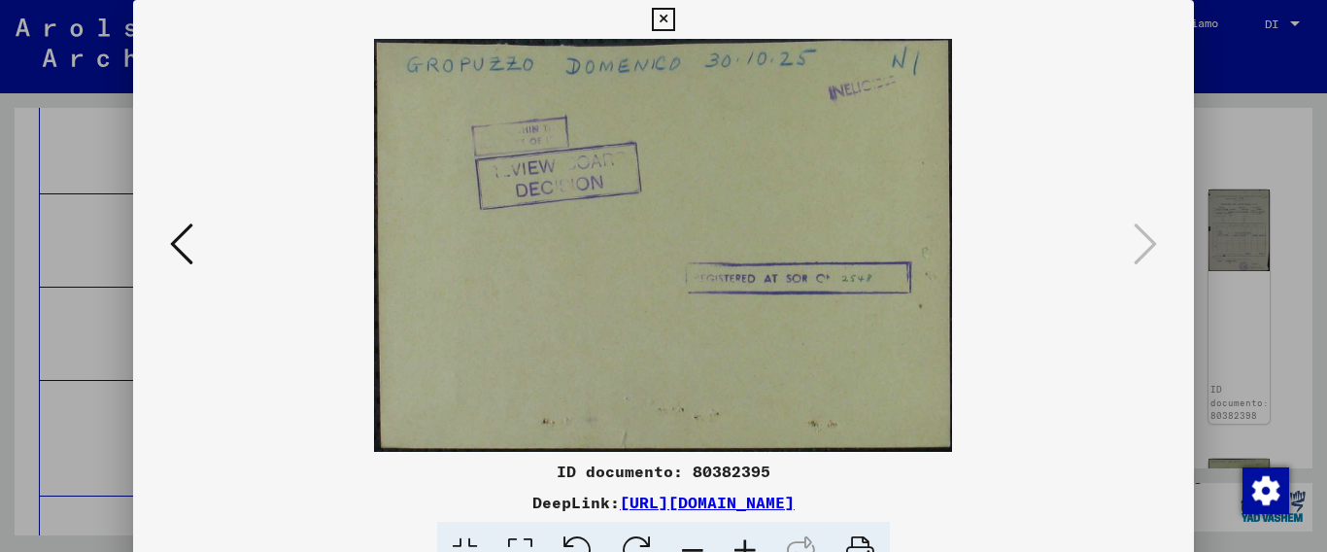
click at [1141, 238] on icon at bounding box center [1145, 244] width 23 height 47
click at [674, 21] on icon at bounding box center [663, 19] width 22 height 23
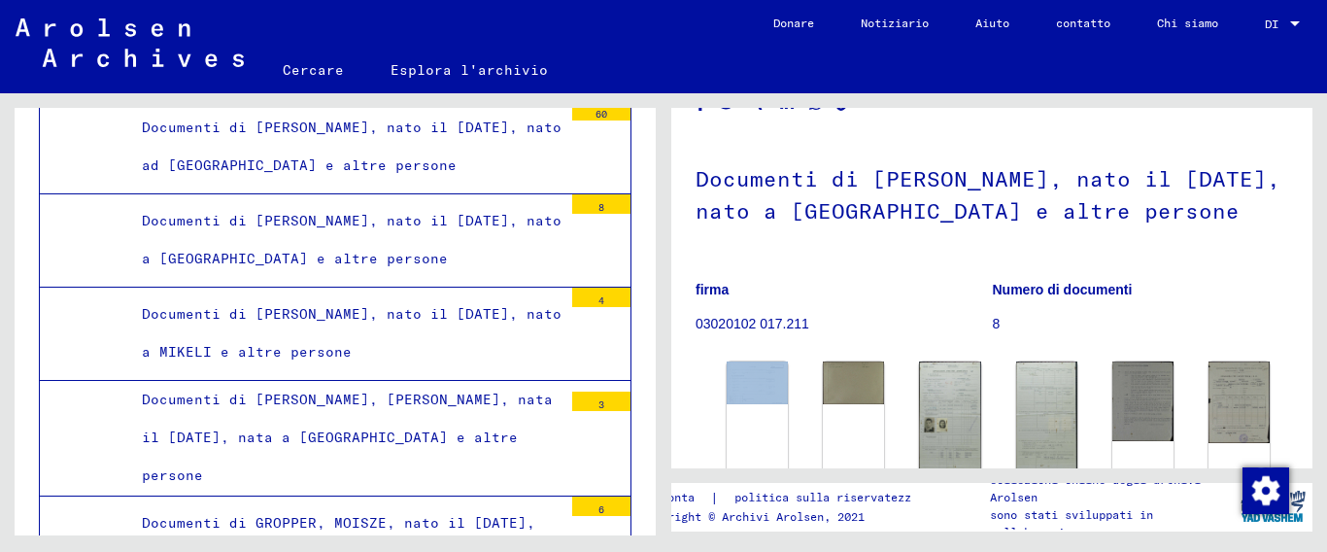
scroll to position [0, 0]
